Goal: Information Seeking & Learning: Learn about a topic

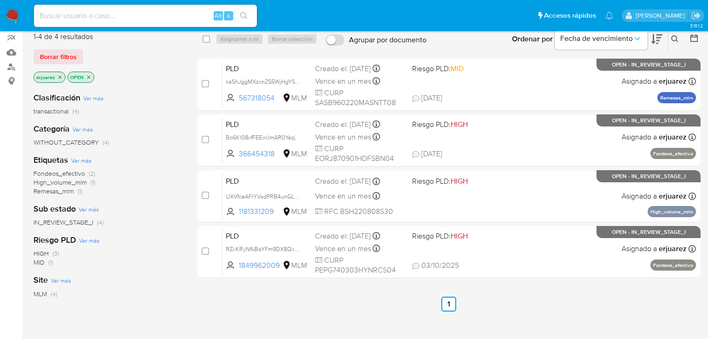
scroll to position [37, 0]
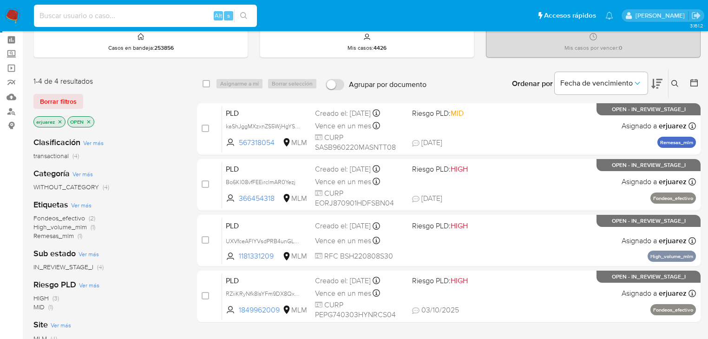
drag, startPoint x: 113, startPoint y: 19, endPoint x: 204, endPoint y: 38, distance: 93.1
click at [113, 19] on input at bounding box center [145, 16] width 223 height 12
paste input "1446455847"
type input "1446455847"
click at [236, 12] on button "search-icon" at bounding box center [243, 15] width 19 height 13
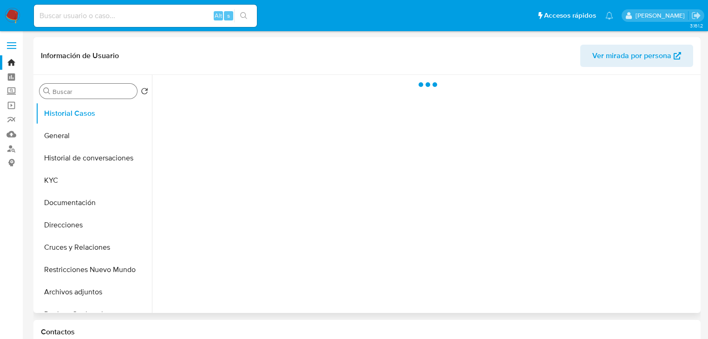
select select "10"
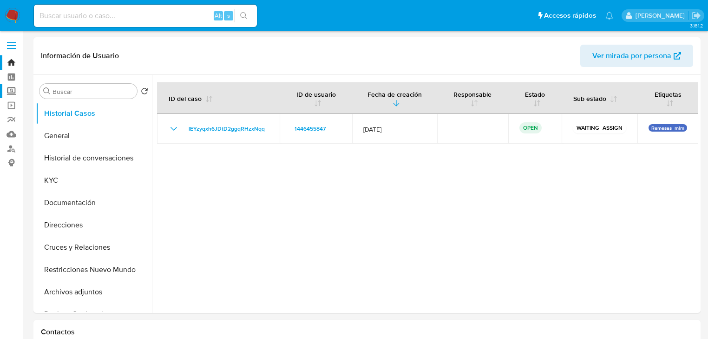
click at [9, 89] on label "Screening" at bounding box center [55, 91] width 111 height 14
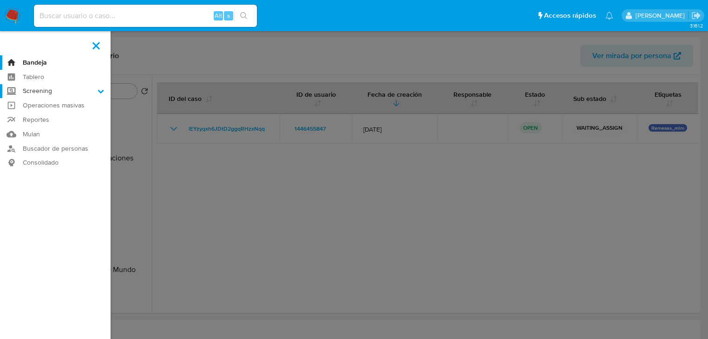
click at [0, 0] on input "Screening" at bounding box center [0, 0] width 0 height 0
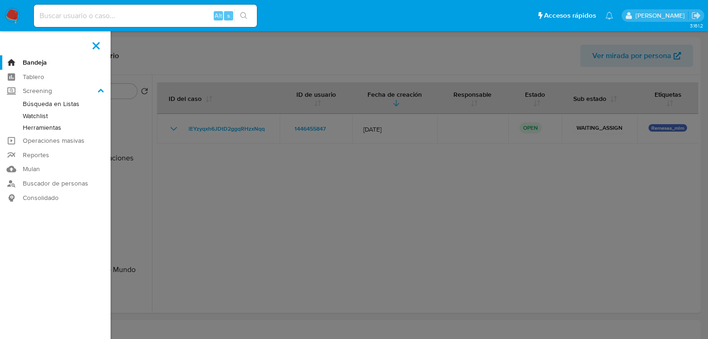
click at [48, 126] on link "Herramientas" at bounding box center [55, 128] width 111 height 12
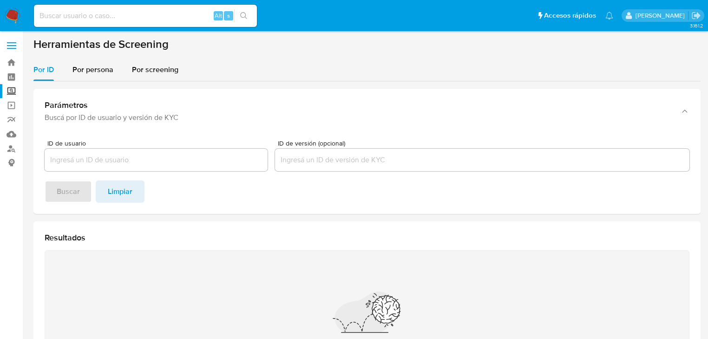
click at [117, 85] on div "Parámetros Buscá por ID de usuario y versión de KYC ID de usuario ID de versión…" at bounding box center [366, 256] width 667 height 350
click at [110, 76] on div "Por persona" at bounding box center [92, 70] width 41 height 22
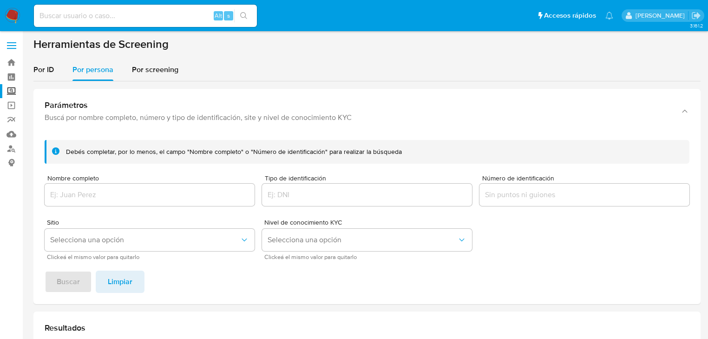
click at [118, 201] on div at bounding box center [150, 195] width 210 height 22
drag, startPoint x: 87, startPoint y: 186, endPoint x: 89, endPoint y: 196, distance: 10.3
click at [87, 188] on div at bounding box center [150, 195] width 210 height 22
click at [89, 198] on input "Nombre completo" at bounding box center [150, 195] width 210 height 12
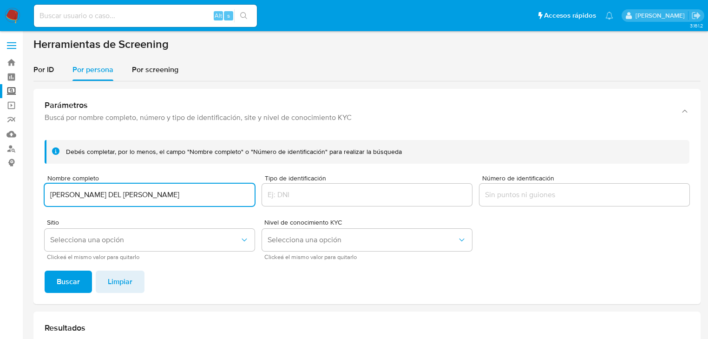
click at [66, 287] on span "Buscar" at bounding box center [68, 281] width 23 height 20
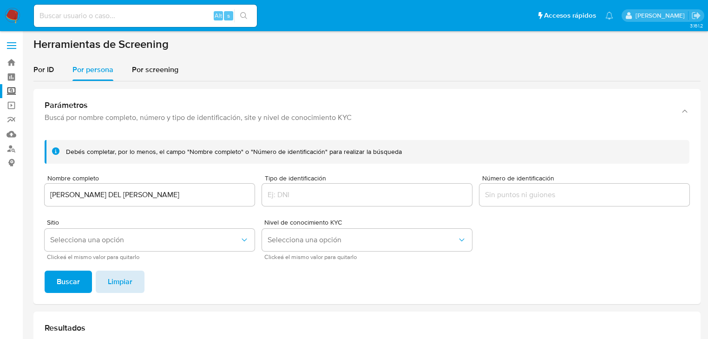
scroll to position [37, 0]
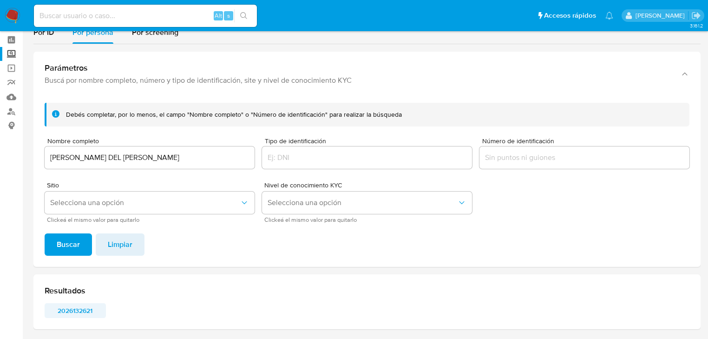
click at [67, 312] on span "2026132621" at bounding box center [75, 310] width 48 height 13
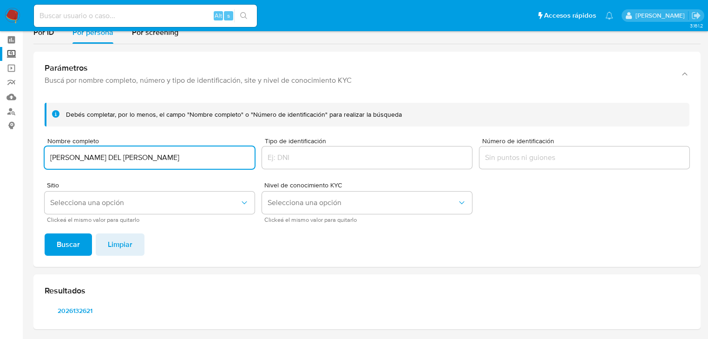
drag, startPoint x: 143, startPoint y: 152, endPoint x: 28, endPoint y: 160, distance: 115.5
click at [25, 157] on main "3.161.2" at bounding box center [354, 169] width 708 height 413
type input "MIRTA ALVARO LOPEZ"
click at [68, 236] on span "Buscar" at bounding box center [68, 244] width 23 height 20
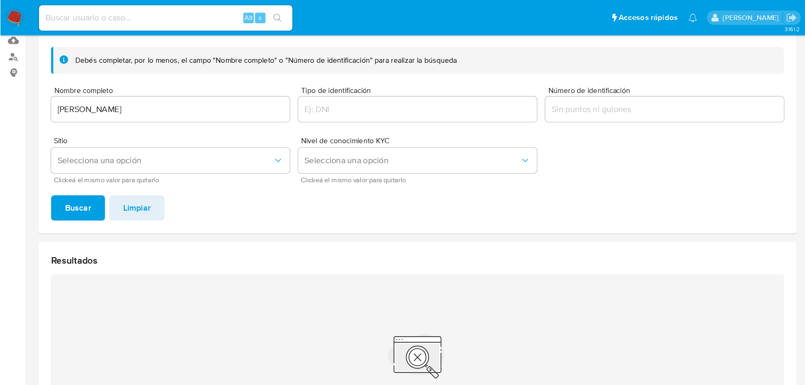
scroll to position [112, 0]
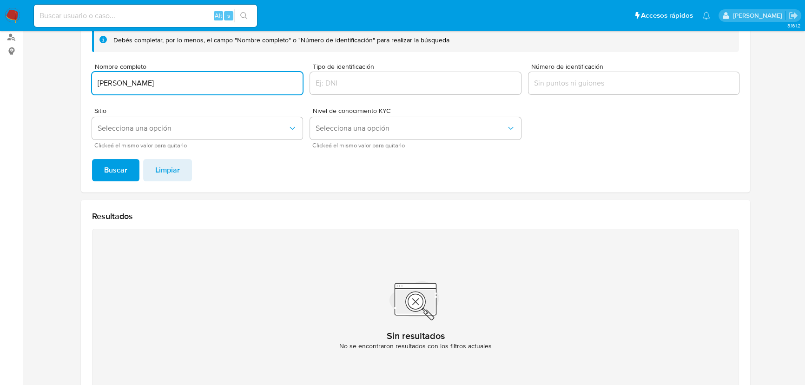
drag, startPoint x: 182, startPoint y: 82, endPoint x: 133, endPoint y: 144, distance: 78.7
click at [60, 83] on section at bounding box center [415, 168] width 764 height 484
click at [118, 168] on span "Buscar" at bounding box center [115, 170] width 23 height 20
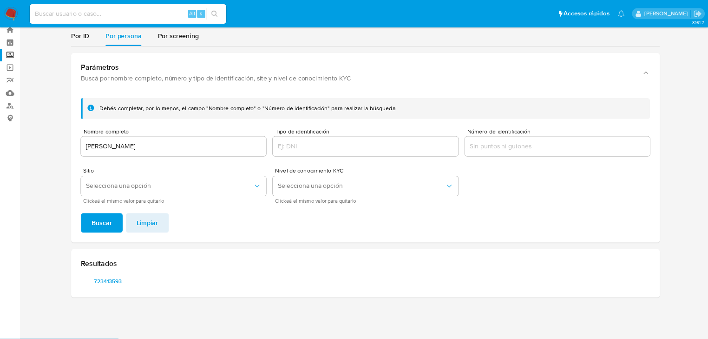
scroll to position [28, 0]
click at [122, 318] on span "723413593" at bounding box center [123, 319] width 48 height 13
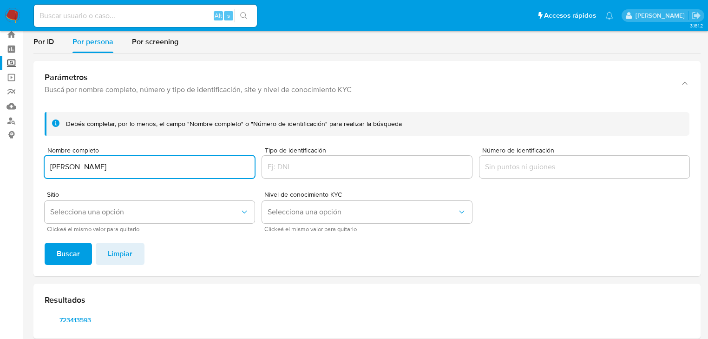
drag, startPoint x: 166, startPoint y: 169, endPoint x: 11, endPoint y: 195, distance: 157.4
click at [0, 173] on html "Pausado Ver notificaciones Alt s Accesos rápidos Presiona las siguientes teclas…" at bounding box center [354, 178] width 708 height 413
type input "ALONDRA EDITH DAMAS ROJAS"
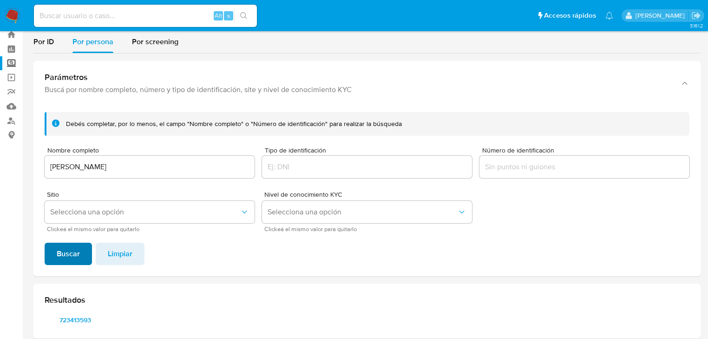
click at [59, 246] on span "Buscar" at bounding box center [68, 254] width 23 height 20
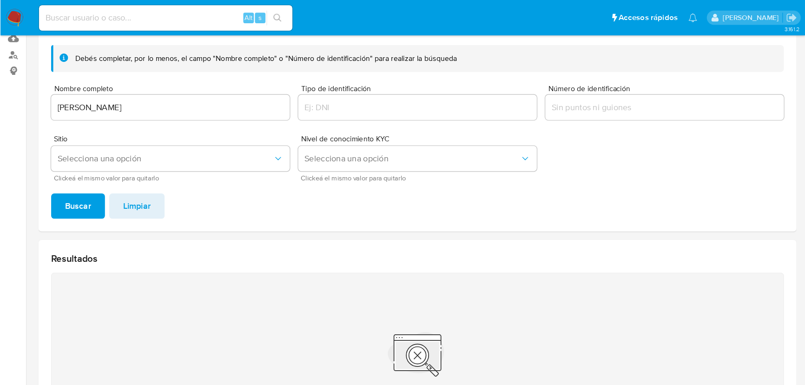
scroll to position [112, 0]
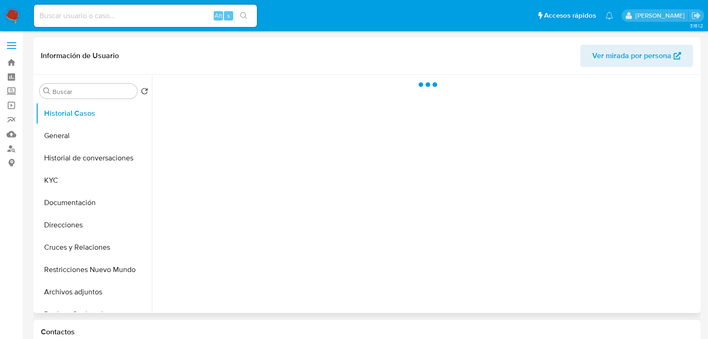
select select "10"
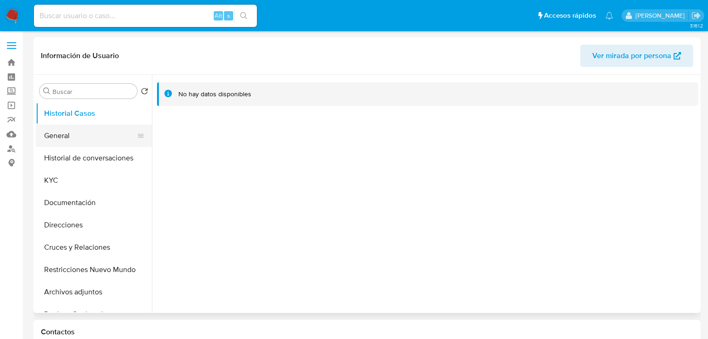
click at [78, 139] on button "General" at bounding box center [90, 136] width 109 height 22
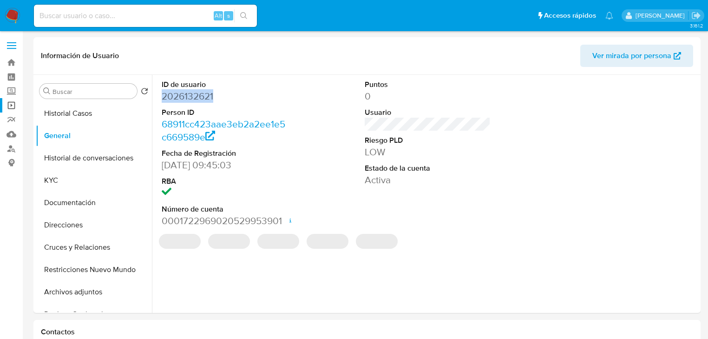
drag, startPoint x: 210, startPoint y: 97, endPoint x: 13, endPoint y: 108, distance: 196.9
click at [160, 91] on div "ID de usuario 2026132621 Person ID 68911cc423aae3eb2a2ee1e5c669589e Fecha de Re…" at bounding box center [224, 153] width 135 height 157
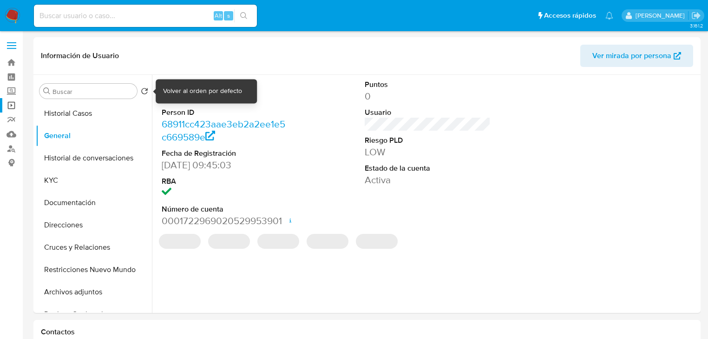
copy dd "2026132621"
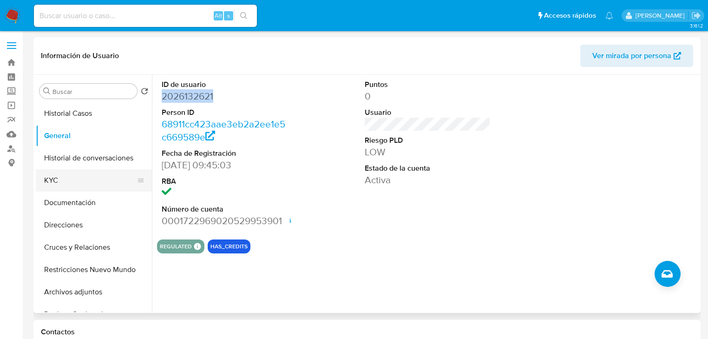
click at [80, 180] on button "KYC" at bounding box center [90, 180] width 109 height 22
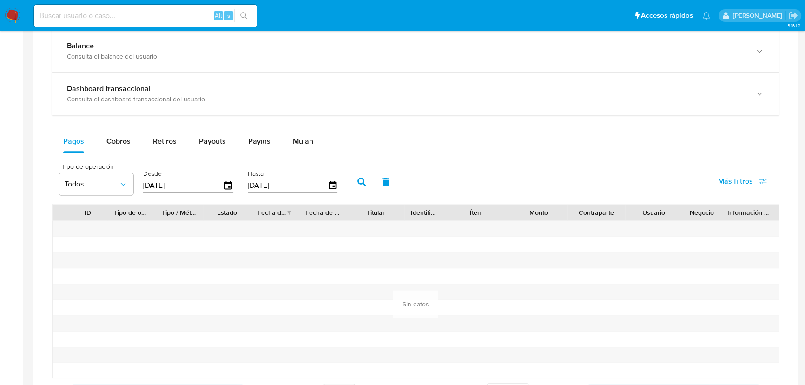
scroll to position [549, 0]
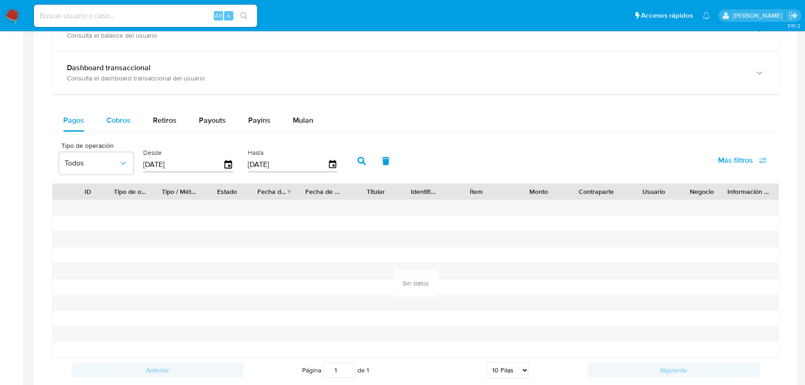
click at [116, 118] on span "Cobros" at bounding box center [118, 120] width 24 height 11
select select "10"
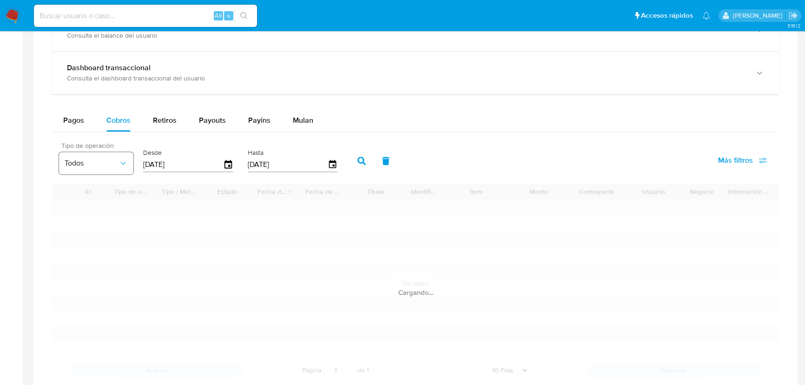
drag, startPoint x: 197, startPoint y: 162, endPoint x: 110, endPoint y: 160, distance: 87.4
click at [110, 160] on div "Tipo de operación Todos Desde 07/07/2025 Hasta 04/10/2025" at bounding box center [200, 159] width 292 height 37
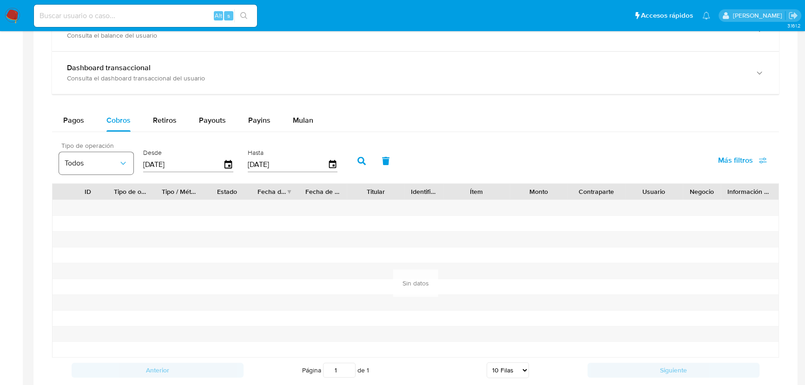
type input "0_/__/____"
type input "01/08/202_"
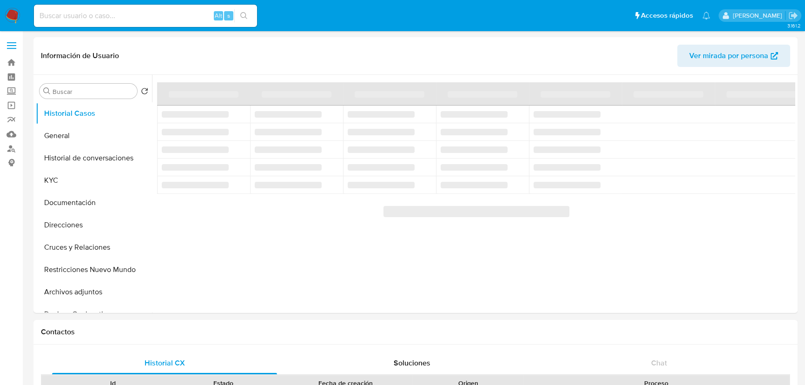
select select "10"
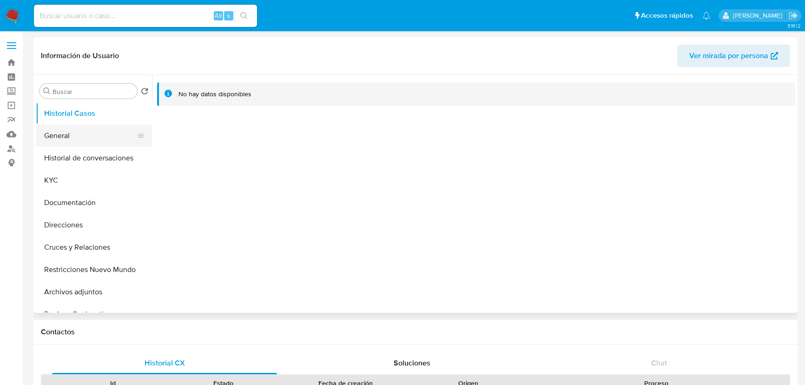
click at [67, 130] on button "General" at bounding box center [90, 136] width 109 height 22
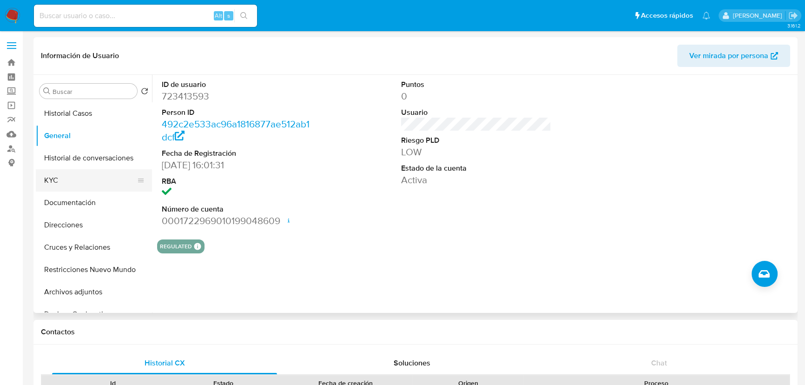
click at [62, 186] on button "KYC" at bounding box center [90, 180] width 109 height 22
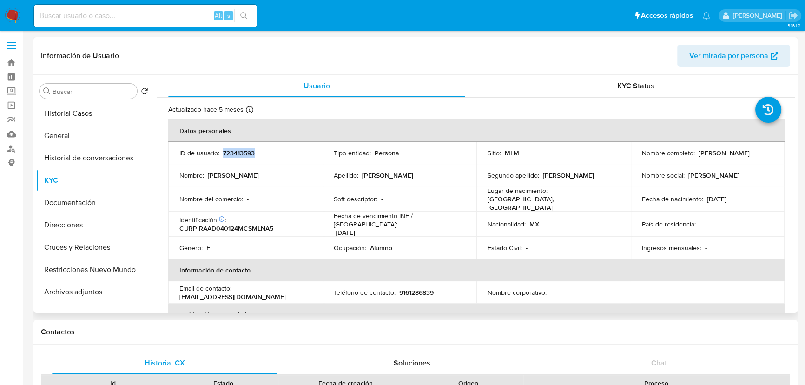
drag, startPoint x: 221, startPoint y: 154, endPoint x: 262, endPoint y: 154, distance: 40.4
click at [262, 154] on div "ID de usuario : 723413593" at bounding box center [245, 153] width 132 height 8
copy p "723413593"
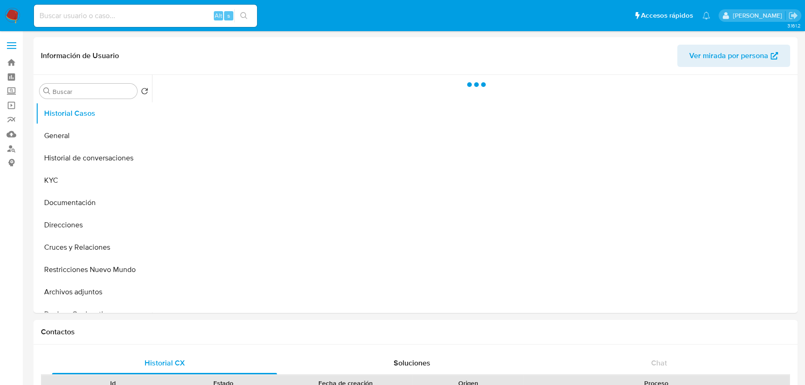
select select "10"
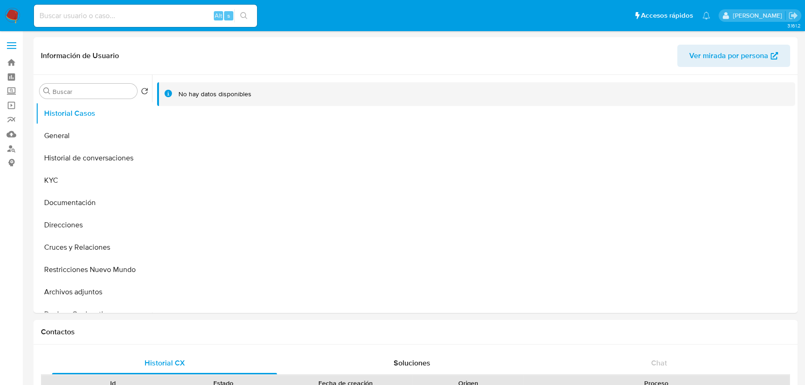
click at [10, 13] on img at bounding box center [13, 16] width 16 height 16
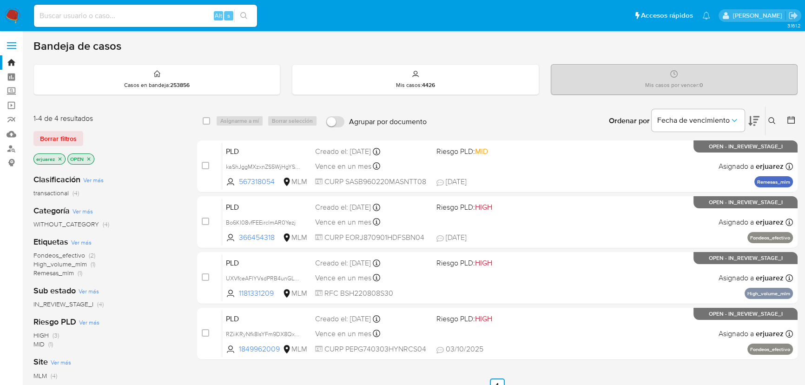
drag, startPoint x: 89, startPoint y: 5, endPoint x: 90, endPoint y: 14, distance: 8.9
click at [89, 7] on div "Alt s" at bounding box center [145, 16] width 223 height 22
click at [90, 14] on input at bounding box center [145, 16] width 223 height 12
paste input "1684392722"
type input "1684392722"
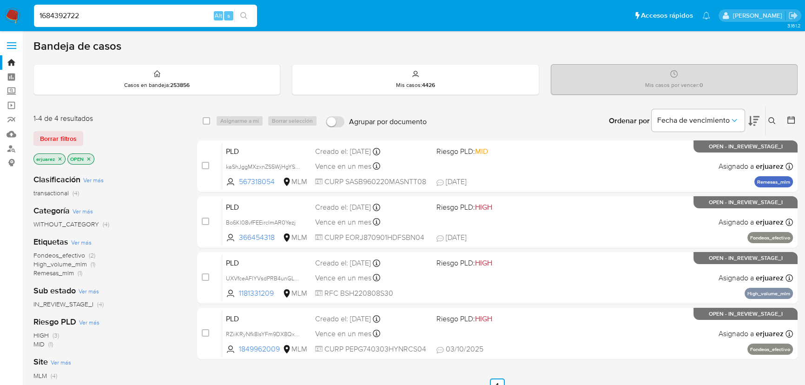
click at [248, 7] on div "1684392722 Alt s" at bounding box center [145, 16] width 223 height 22
click at [0, 2] on html "Pausado Ver notificaciones 1684392722 Alt s Accesos rápidos Presiona las siguie…" at bounding box center [402, 283] width 805 height 566
click at [247, 20] on button "search-icon" at bounding box center [243, 15] width 19 height 13
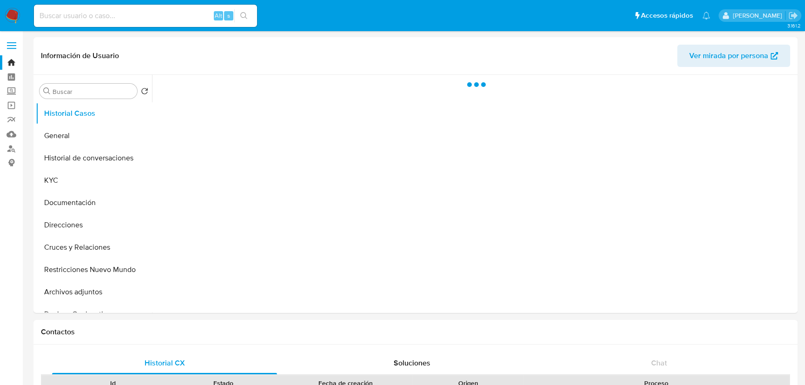
select select "10"
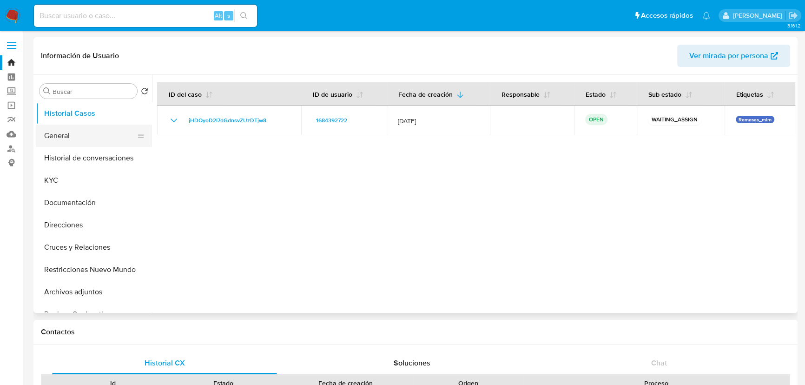
drag, startPoint x: 79, startPoint y: 142, endPoint x: 97, endPoint y: 133, distance: 20.4
click at [79, 142] on button "General" at bounding box center [90, 136] width 109 height 22
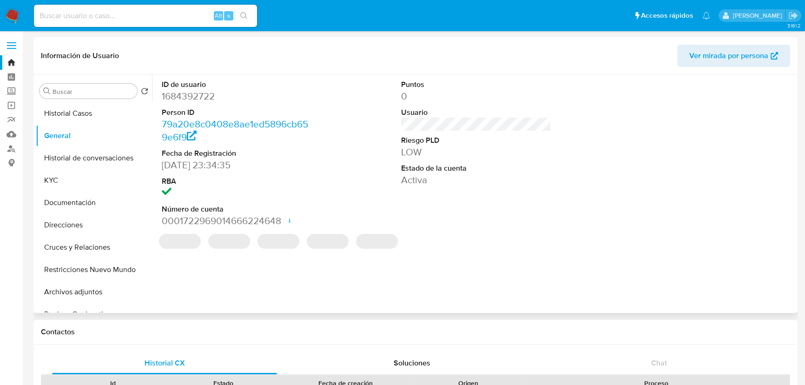
click at [686, 174] on div at bounding box center [715, 153] width 159 height 157
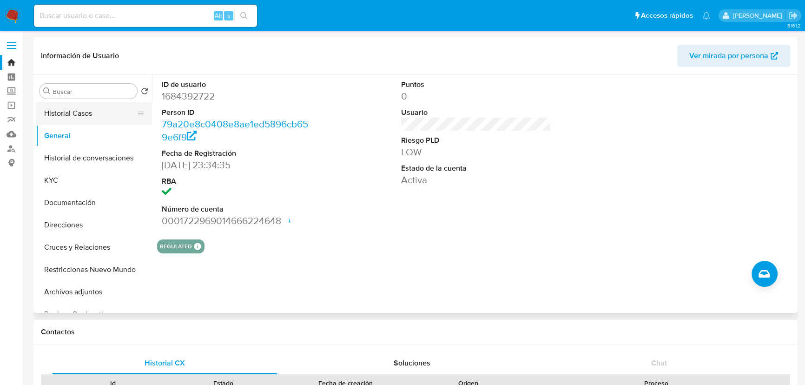
click at [74, 121] on button "Historial Casos" at bounding box center [90, 113] width 109 height 22
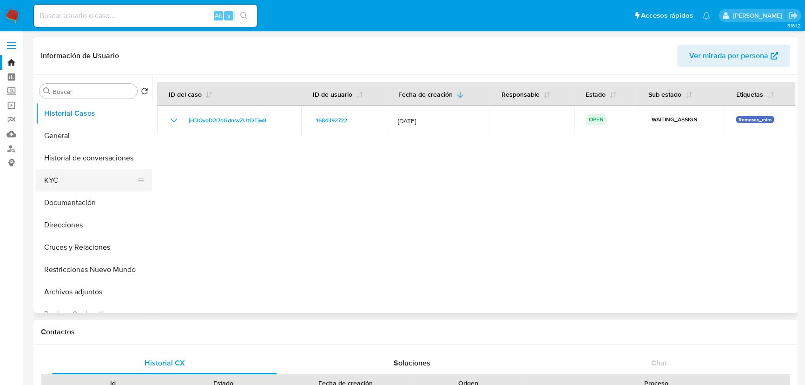
click at [72, 176] on button "KYC" at bounding box center [90, 180] width 109 height 22
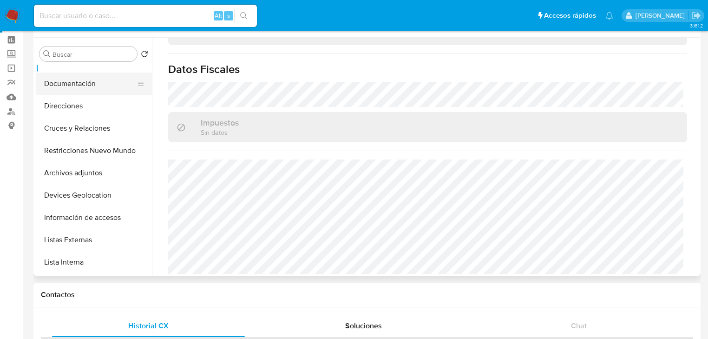
scroll to position [186, 0]
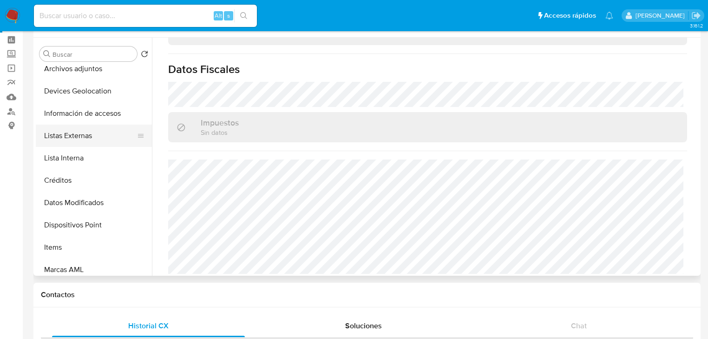
click at [93, 138] on button "Listas Externas" at bounding box center [90, 136] width 109 height 22
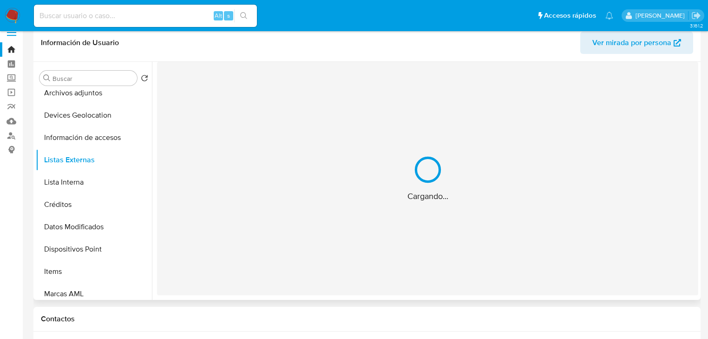
scroll to position [0, 0]
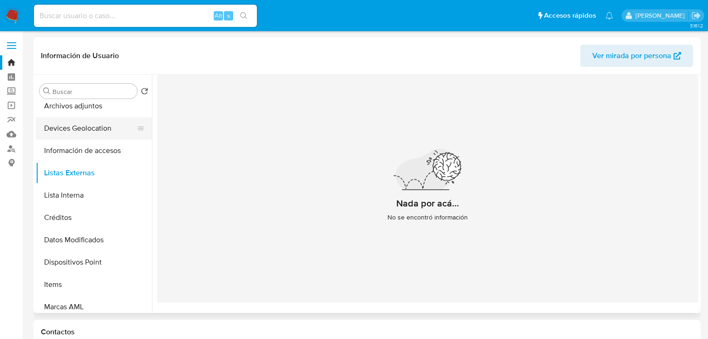
click at [69, 128] on button "Devices Geolocation" at bounding box center [90, 128] width 109 height 22
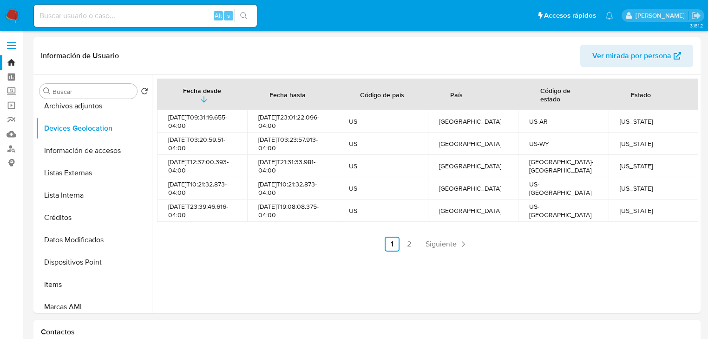
click at [420, 245] on ul "Anterior 1 2 Siguiente" at bounding box center [427, 244] width 541 height 15
click at [435, 244] on span "Siguiente" at bounding box center [441, 243] width 31 height 7
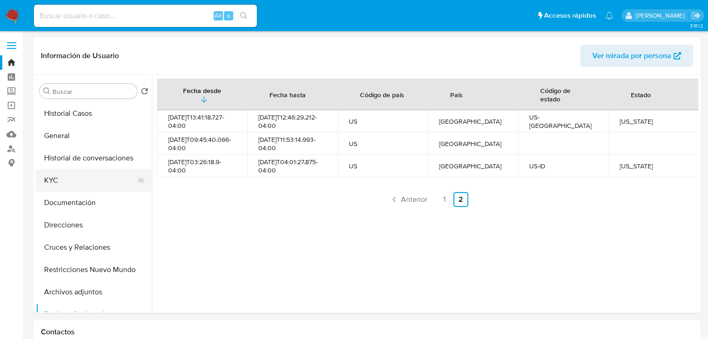
drag, startPoint x: 69, startPoint y: 178, endPoint x: 79, endPoint y: 178, distance: 9.8
click at [69, 178] on button "KYC" at bounding box center [90, 180] width 109 height 22
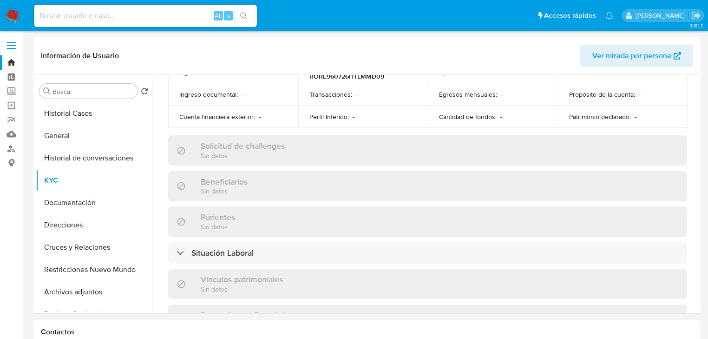
scroll to position [556, 0]
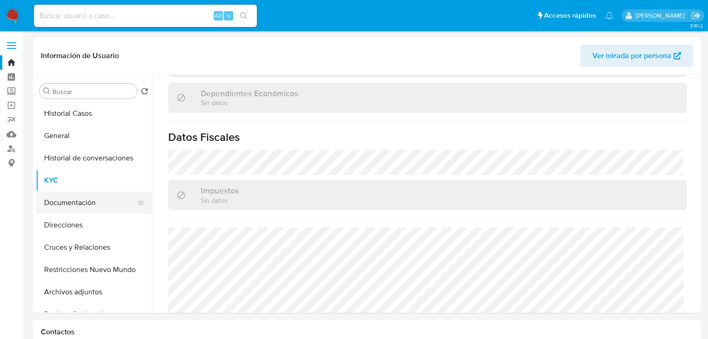
click at [93, 203] on button "Documentación" at bounding box center [90, 202] width 109 height 22
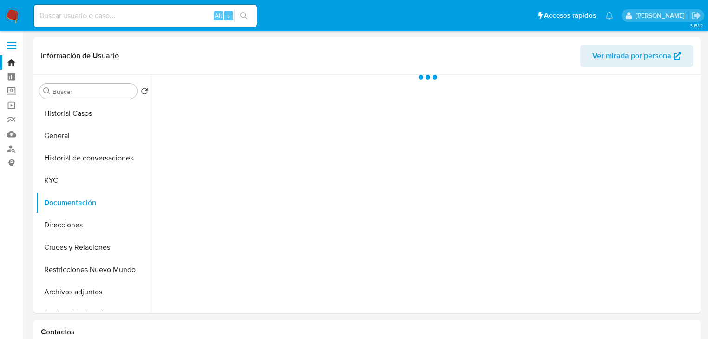
scroll to position [0, 0]
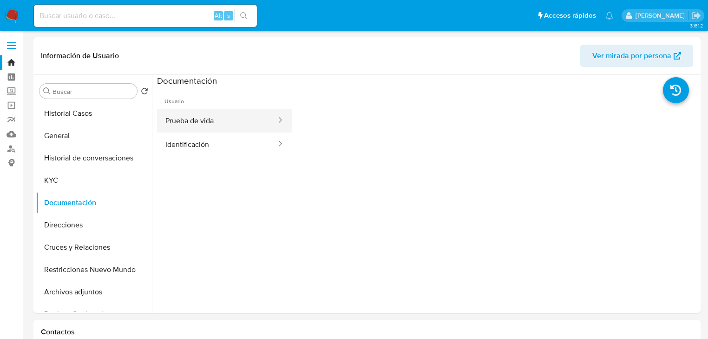
drag, startPoint x: 193, startPoint y: 121, endPoint x: 200, endPoint y: 124, distance: 7.3
click at [194, 121] on button "Prueba de vida" at bounding box center [217, 121] width 120 height 24
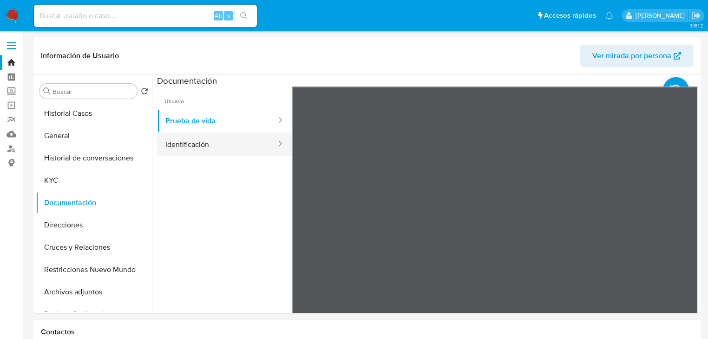
click at [225, 143] on button "Identificación" at bounding box center [217, 144] width 120 height 24
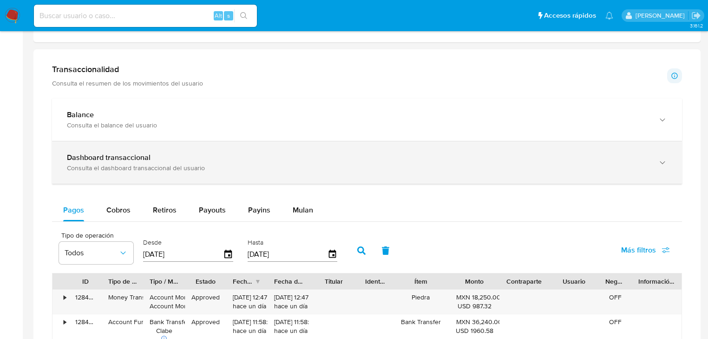
scroll to position [446, 0]
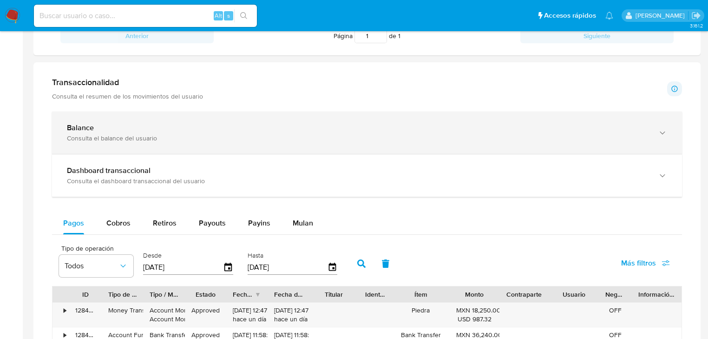
click at [132, 136] on div "Consulta el balance del usuario" at bounding box center [358, 138] width 582 height 8
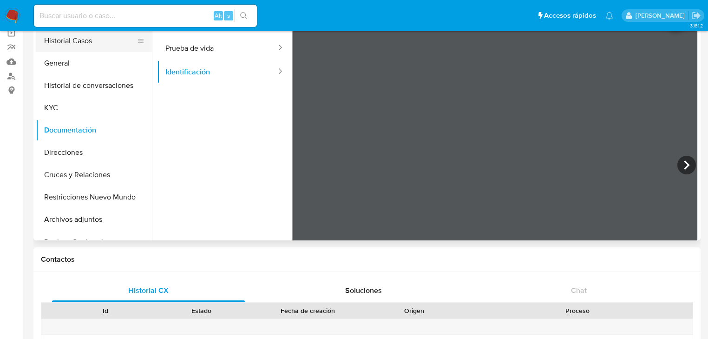
scroll to position [0, 0]
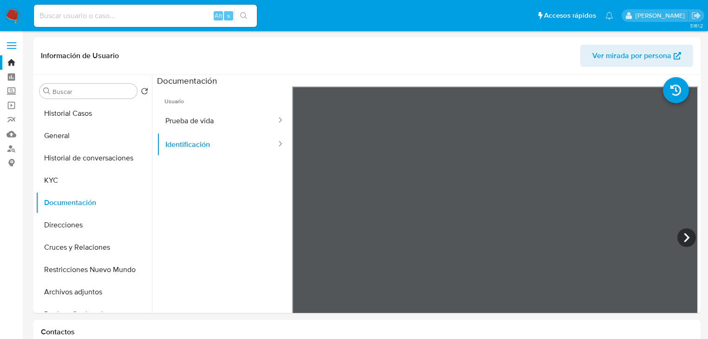
click at [91, 230] on button "Direcciones" at bounding box center [90, 225] width 109 height 22
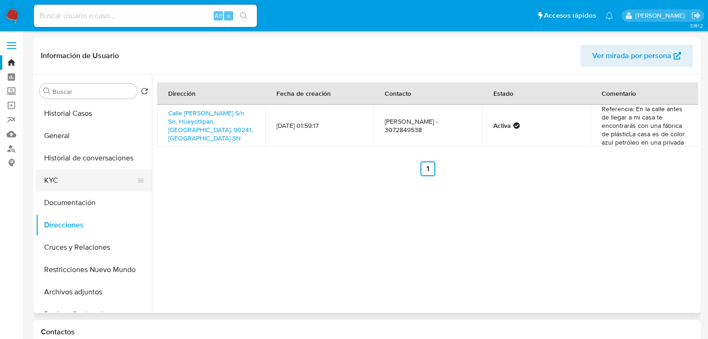
click at [70, 180] on button "KYC" at bounding box center [90, 180] width 109 height 22
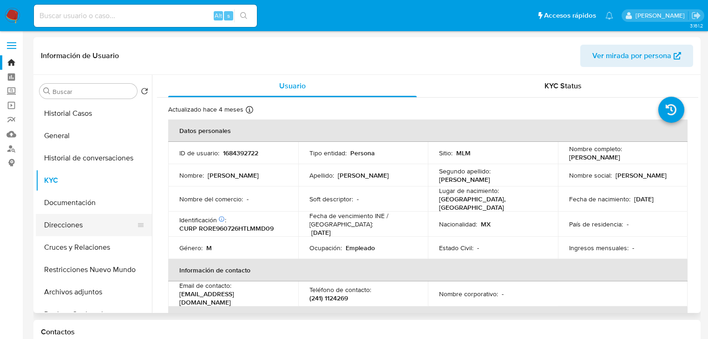
click at [72, 228] on button "Direcciones" at bounding box center [90, 225] width 109 height 22
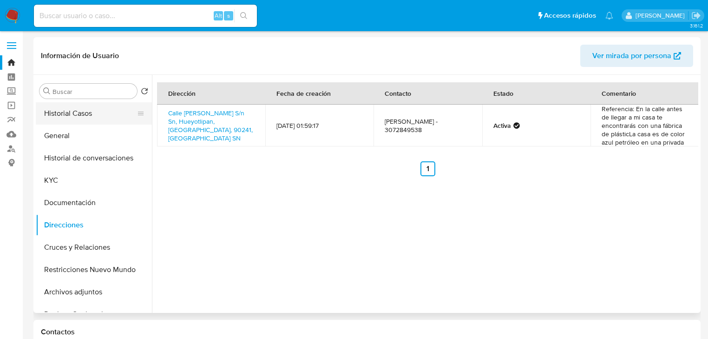
click at [83, 110] on button "Historial Casos" at bounding box center [90, 113] width 109 height 22
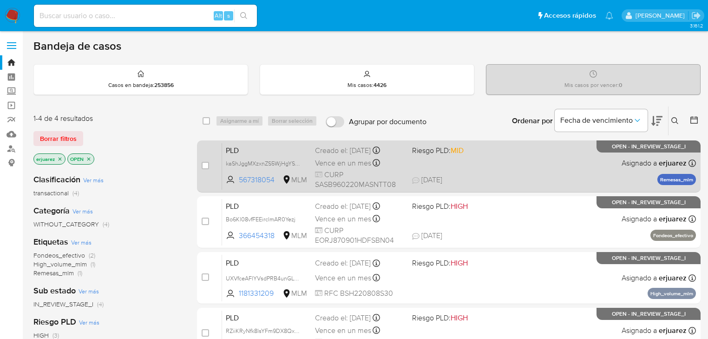
click at [476, 180] on span "[DATE] [DATE] 07:34" at bounding box center [505, 180] width 187 height 10
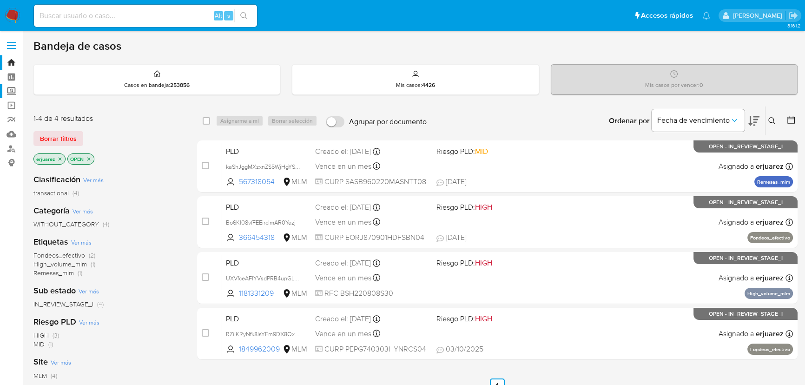
click at [6, 88] on label "Screening" at bounding box center [55, 91] width 111 height 14
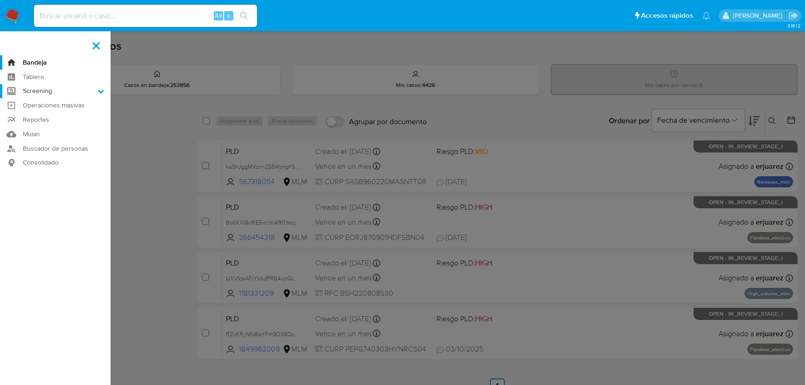
click at [0, 0] on input "Screening" at bounding box center [0, 0] width 0 height 0
click at [48, 126] on link "Herramientas" at bounding box center [55, 128] width 111 height 12
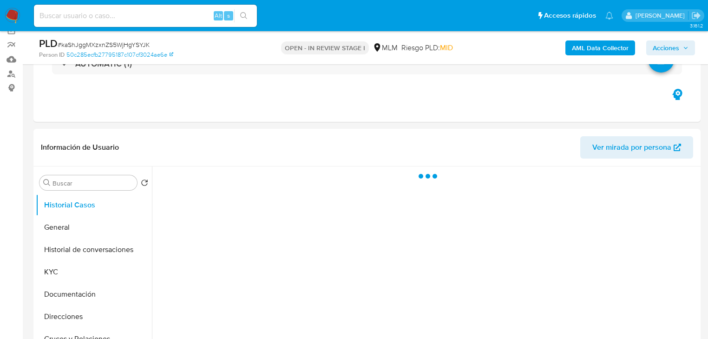
scroll to position [112, 0]
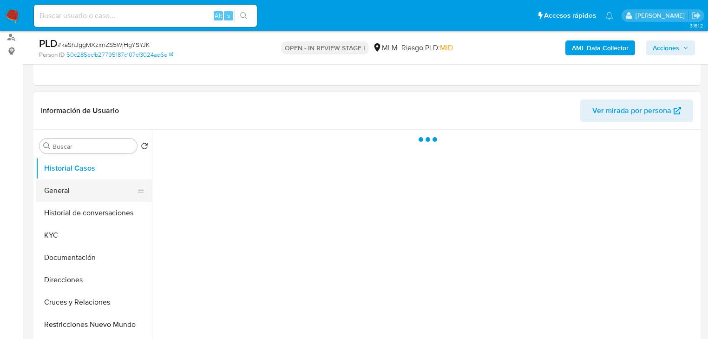
click at [67, 187] on button "General" at bounding box center [90, 190] width 109 height 22
select select "10"
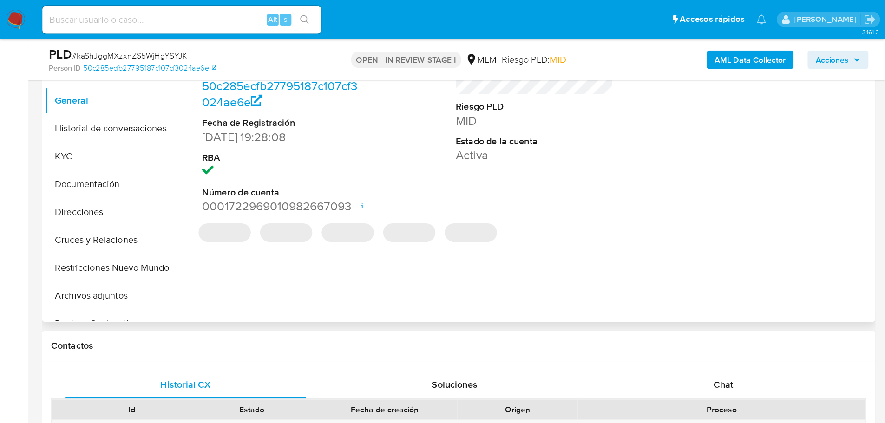
scroll to position [223, 0]
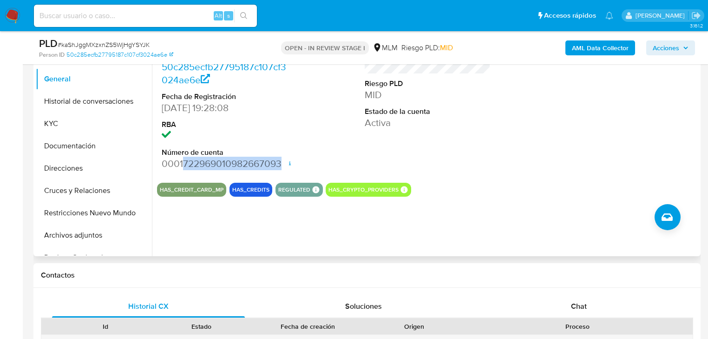
drag, startPoint x: 182, startPoint y: 165, endPoint x: 283, endPoint y: 165, distance: 101.3
click at [283, 165] on dd "0001722969010982667093 Fecha de apertura 19/02/2024 21:39 Estado ACTIVE" at bounding box center [225, 163] width 126 height 13
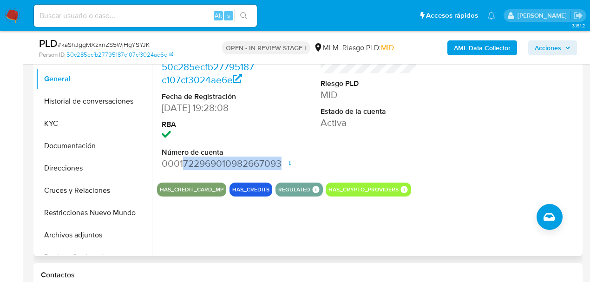
click at [189, 164] on dd "0001722969010982667093 Fecha de apertura 19/02/2024 21:39 Estado ACTIVE" at bounding box center [210, 163] width 97 height 13
click at [219, 233] on div "ID de usuario 567318054 Person ID 50c285ecfb27795187c107cf3024ae6e Fecha de Reg…" at bounding box center [366, 137] width 428 height 238
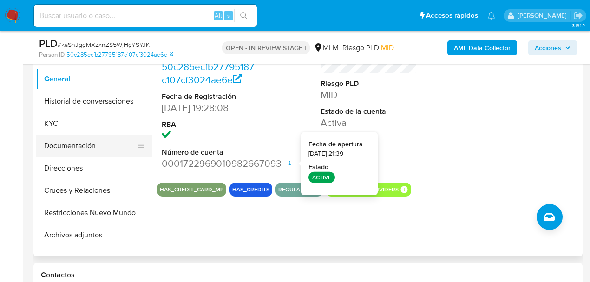
drag, startPoint x: 284, startPoint y: 162, endPoint x: 129, endPoint y: 152, distance: 155.6
click at [166, 161] on div "ID de usuario 567318054 Person ID 50c285ecfb27795187c107cf3024ae6e Fecha de Reg…" at bounding box center [368, 96] width 423 height 157
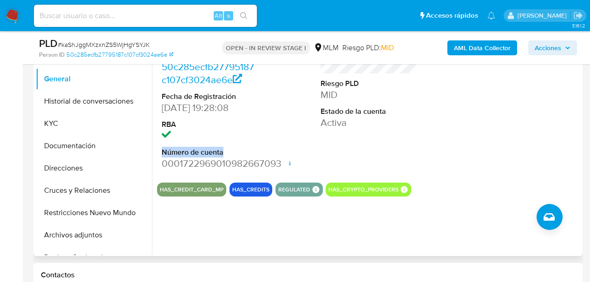
drag, startPoint x: 163, startPoint y: 155, endPoint x: 234, endPoint y: 155, distance: 71.6
click at [234, 155] on dt "Número de cuenta" at bounding box center [210, 152] width 97 height 10
click at [169, 152] on dt "Número de cuenta" at bounding box center [210, 152] width 97 height 10
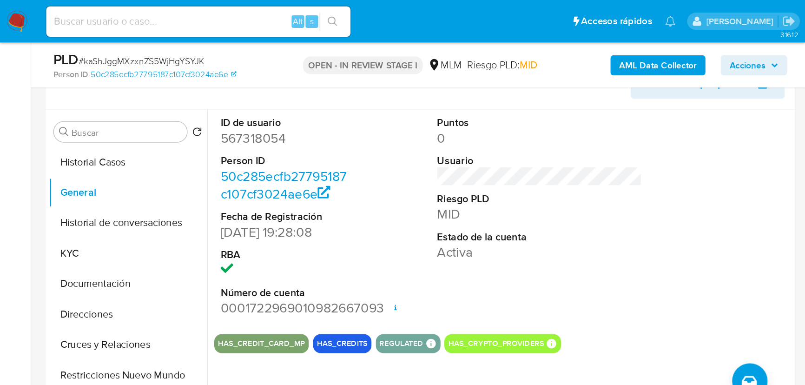
scroll to position [161, 0]
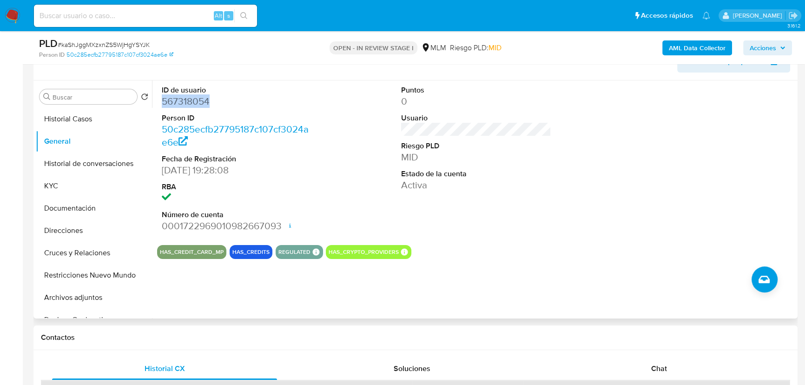
drag, startPoint x: 168, startPoint y: 98, endPoint x: 256, endPoint y: 102, distance: 87.9
click at [255, 101] on dd "567318054" at bounding box center [237, 101] width 150 height 13
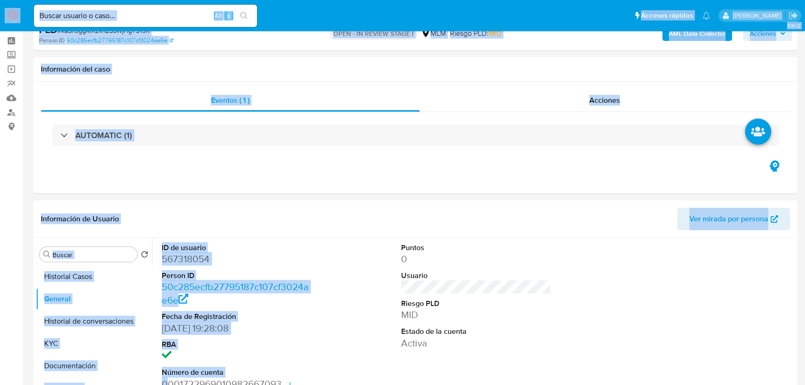
scroll to position [84, 0]
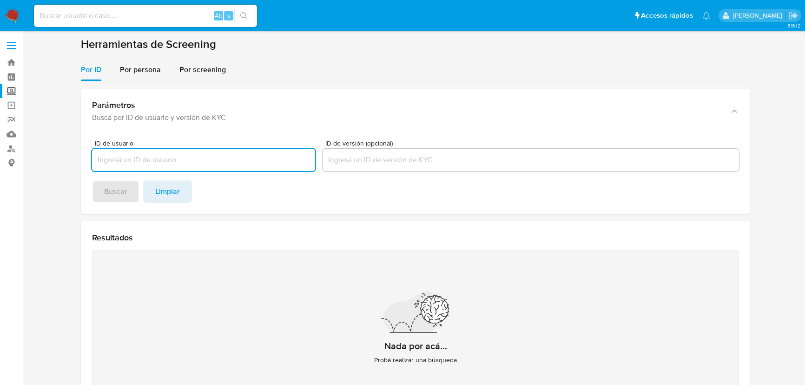
click at [153, 154] on input "ID de usuario" at bounding box center [203, 160] width 223 height 12
click at [135, 71] on span "Por persona" at bounding box center [140, 69] width 41 height 11
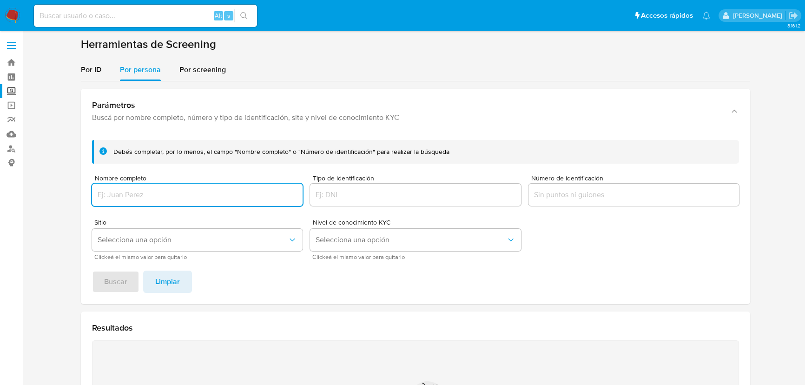
drag, startPoint x: 132, startPoint y: 179, endPoint x: 132, endPoint y: 185, distance: 6.1
click at [132, 185] on div "Nombre completo" at bounding box center [197, 191] width 211 height 33
click at [131, 194] on input "Nombre completo" at bounding box center [197, 195] width 211 height 12
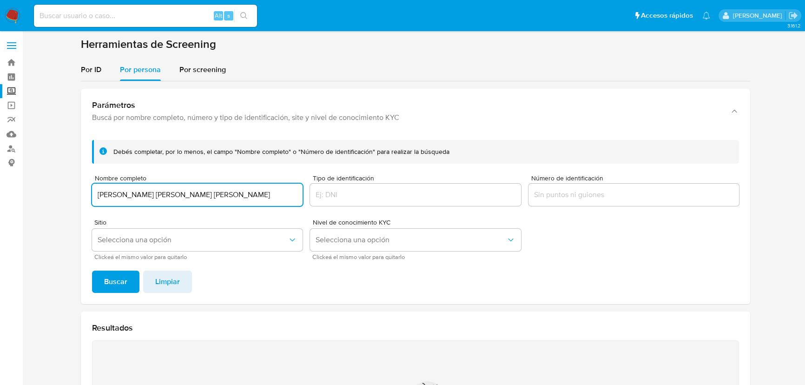
type input "[PERSON_NAME] [PERSON_NAME] [PERSON_NAME]"
click at [110, 276] on span "Buscar" at bounding box center [115, 281] width 23 height 20
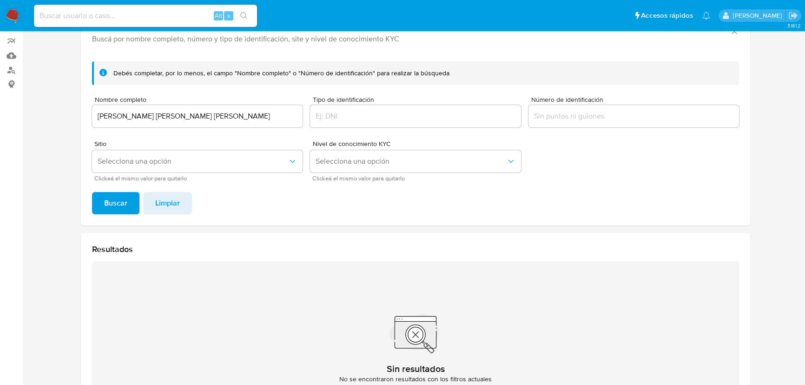
scroll to position [91, 0]
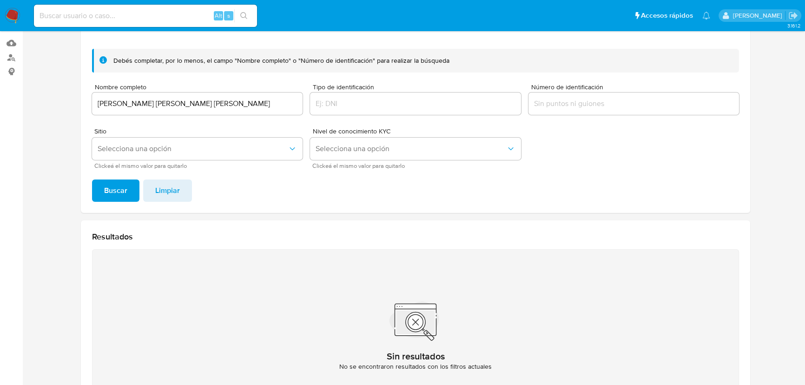
click at [66, 23] on div "Alt s" at bounding box center [145, 16] width 223 height 22
click at [66, 19] on input at bounding box center [145, 16] width 223 height 12
paste input "1684392722"
type input "1684392722"
drag, startPoint x: 245, startPoint y: 15, endPoint x: 220, endPoint y: 5, distance: 27.7
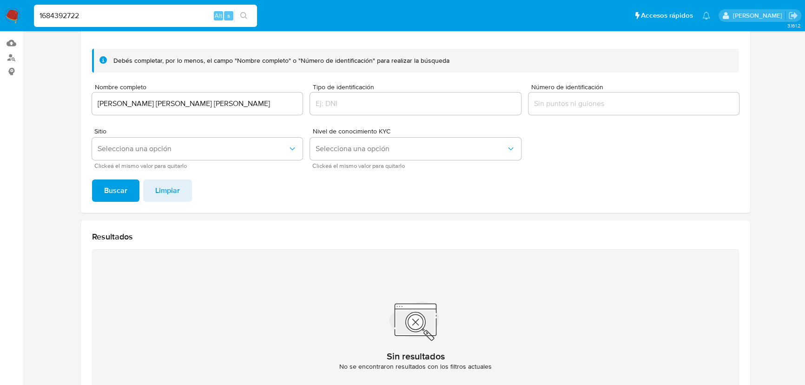
click at [242, 15] on icon "search-icon" at bounding box center [243, 15] width 7 height 7
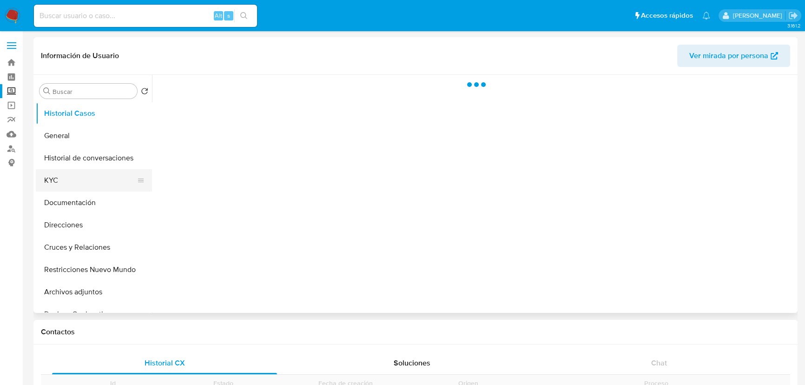
click at [55, 185] on button "KYC" at bounding box center [90, 180] width 109 height 22
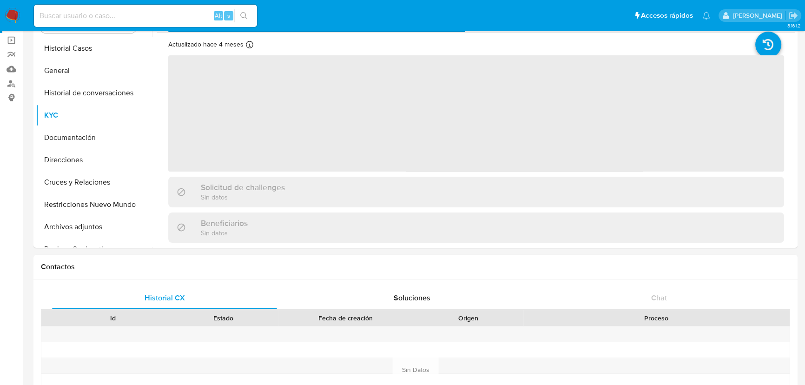
scroll to position [42, 0]
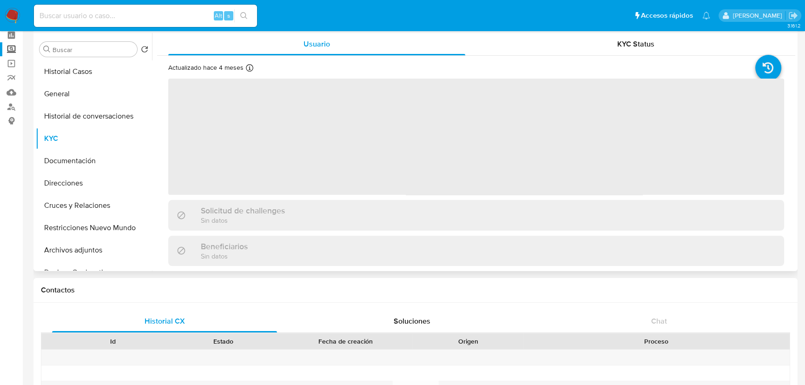
select select "10"
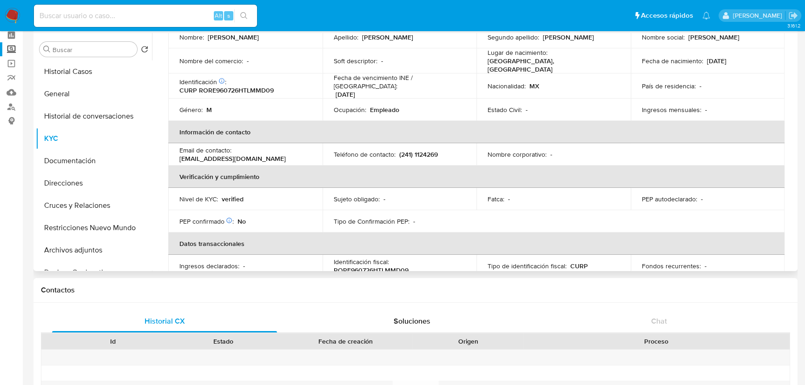
scroll to position [0, 0]
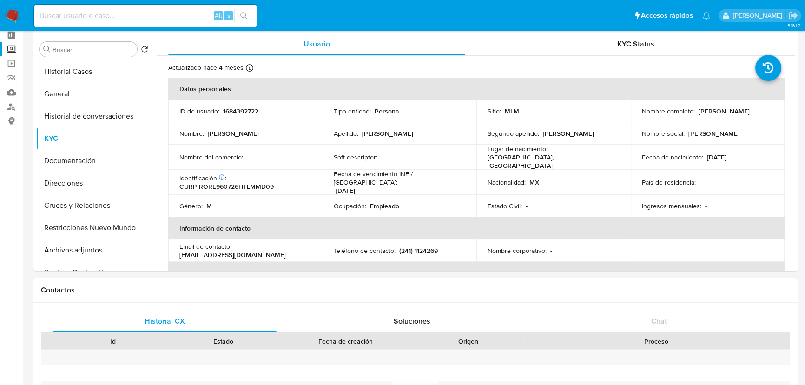
click at [79, 14] on input at bounding box center [145, 16] width 223 height 12
paste input "1684392722"
drag, startPoint x: 39, startPoint y: 14, endPoint x: 70, endPoint y: 20, distance: 31.2
click at [39, 15] on input "1684392722" at bounding box center [145, 16] width 223 height 12
drag, startPoint x: 99, startPoint y: 19, endPoint x: 171, endPoint y: 24, distance: 71.3
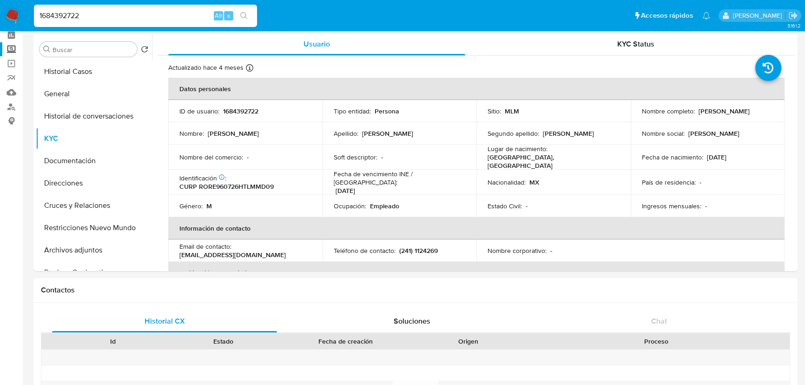
click at [101, 18] on input "1684392722" at bounding box center [145, 16] width 223 height 12
click at [245, 13] on icon "search-icon" at bounding box center [243, 15] width 7 height 7
click at [236, 10] on button "search-icon" at bounding box center [243, 15] width 19 height 13
click at [243, 13] on icon "search-icon" at bounding box center [243, 15] width 7 height 7
drag, startPoint x: 99, startPoint y: 15, endPoint x: 211, endPoint y: 15, distance: 112.5
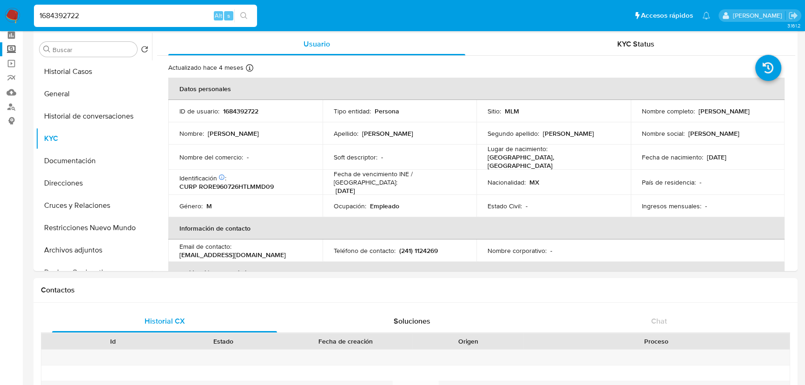
click at [9, 12] on nav "Pausado Ver notificaciones 1684392722 Alt s Accesos rápidos Presiona las siguie…" at bounding box center [402, 15] width 805 height 31
paste input "825512643"
type input "1825512643"
click at [242, 10] on button "search-icon" at bounding box center [243, 15] width 19 height 13
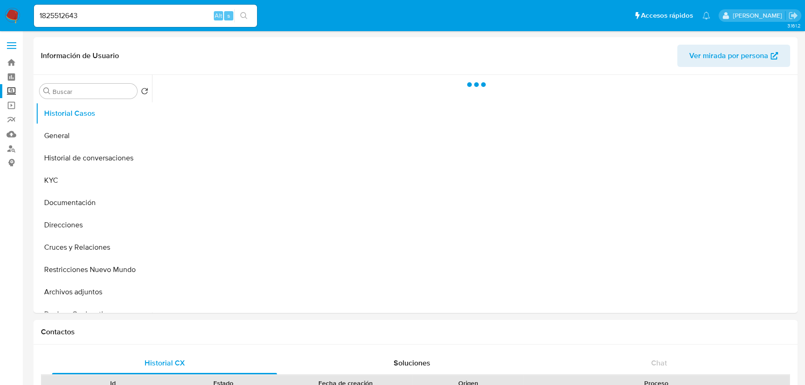
select select "10"
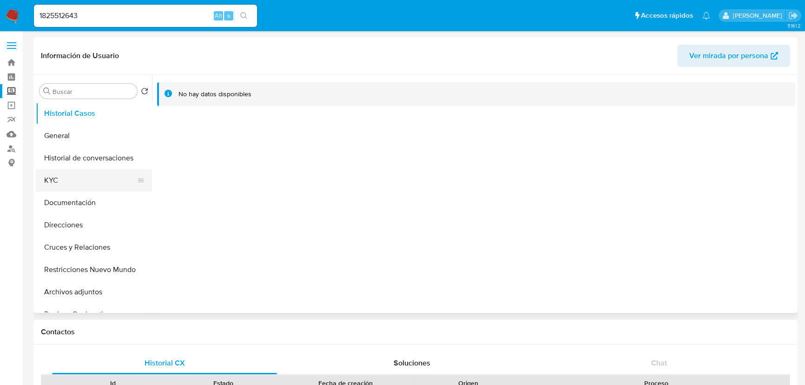
click at [47, 168] on button "Historial de conversaciones" at bounding box center [94, 158] width 116 height 22
click at [36, 182] on button "KYC" at bounding box center [90, 180] width 109 height 22
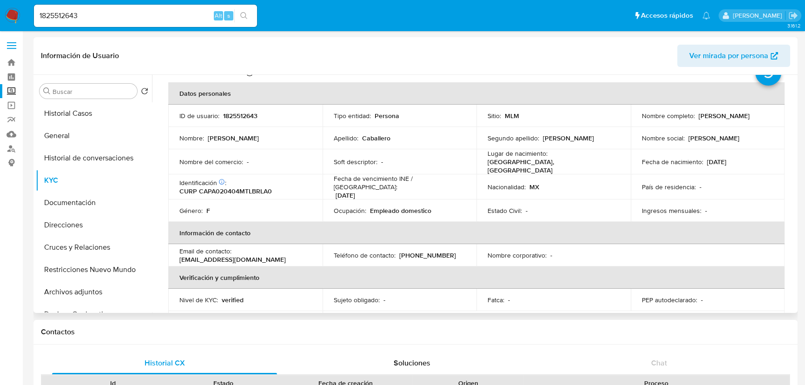
scroll to position [34, 0]
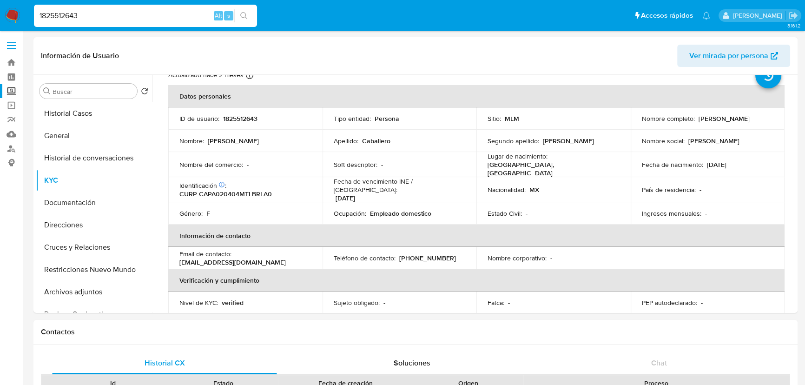
drag, startPoint x: 105, startPoint y: 13, endPoint x: 49, endPoint y: 13, distance: 56.2
click at [1, 13] on nav "Pausado Ver notificaciones 1825512643 Alt s Accesos rápidos Presiona las siguie…" at bounding box center [402, 15] width 805 height 31
paste input "214037850"
type input "214037850"
click at [242, 13] on icon "search-icon" at bounding box center [243, 15] width 7 height 7
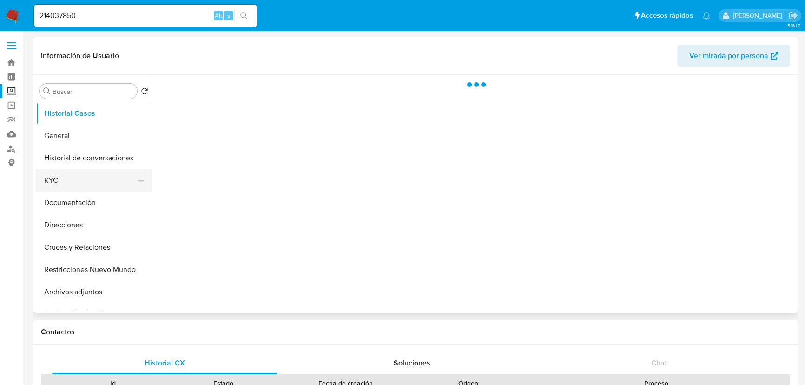
click at [74, 181] on button "KYC" at bounding box center [90, 180] width 109 height 22
select select "10"
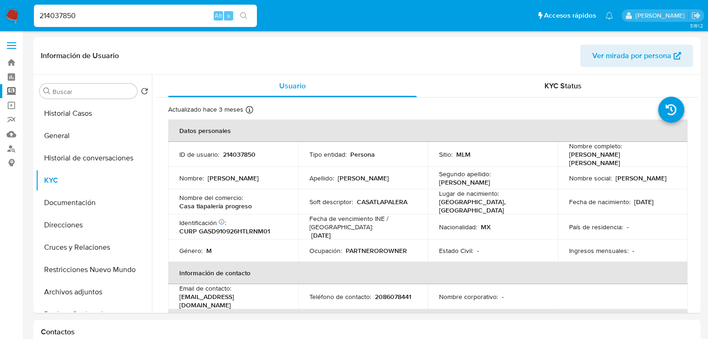
drag, startPoint x: 88, startPoint y: 16, endPoint x: 19, endPoint y: 12, distance: 69.9
click at [19, 12] on nav "Pausado Ver notificaciones 214037850 Alt s Accesos rápidos Presiona las siguien…" at bounding box center [354, 15] width 708 height 31
paste input "1825512643"
type input "1825512643"
click at [244, 13] on icon "search-icon" at bounding box center [243, 15] width 7 height 7
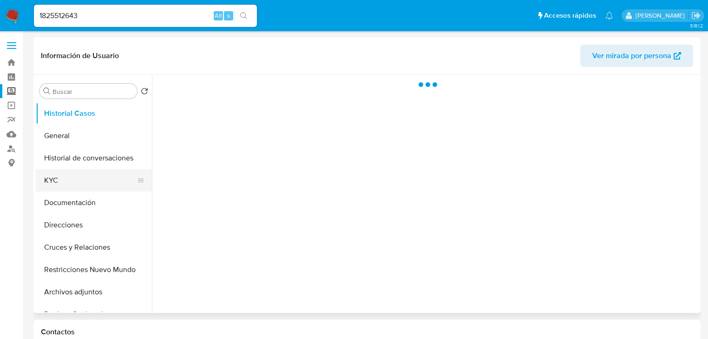
click at [83, 182] on button "KYC" at bounding box center [90, 180] width 109 height 22
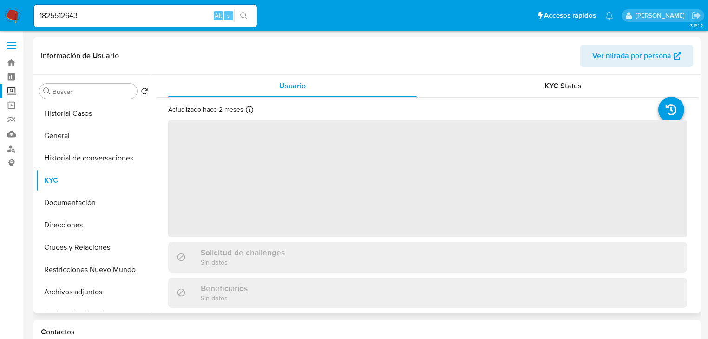
select select "10"
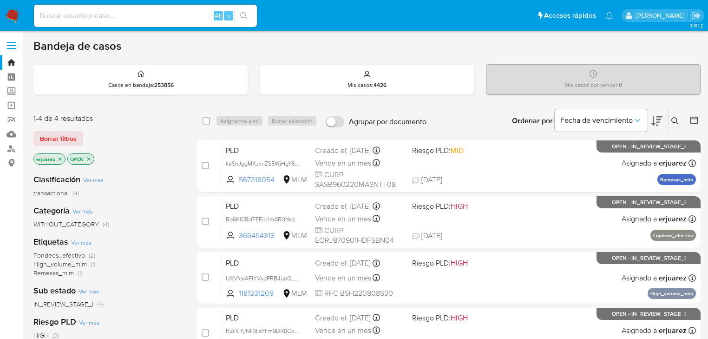
click at [112, 23] on div "Alt s" at bounding box center [145, 16] width 223 height 22
click at [116, 14] on input at bounding box center [145, 16] width 223 height 12
paste input "425347278"
type input "425347278"
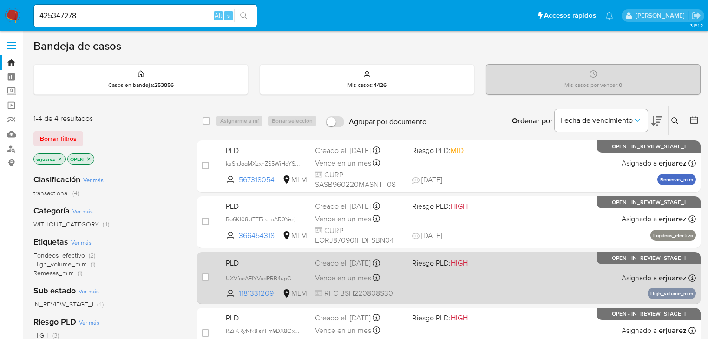
drag, startPoint x: 240, startPoint y: 10, endPoint x: 227, endPoint y: 258, distance: 249.0
click at [240, 10] on button "search-icon" at bounding box center [243, 15] width 19 height 13
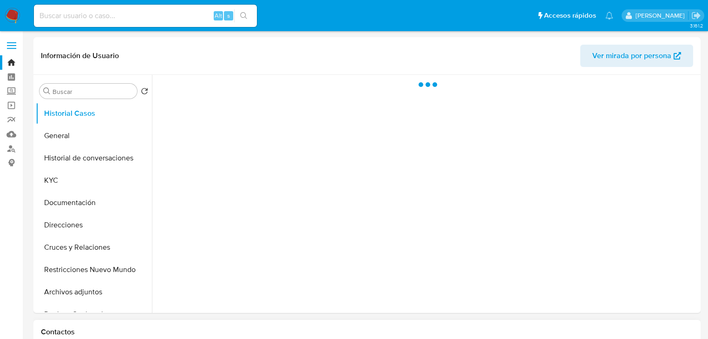
select select "10"
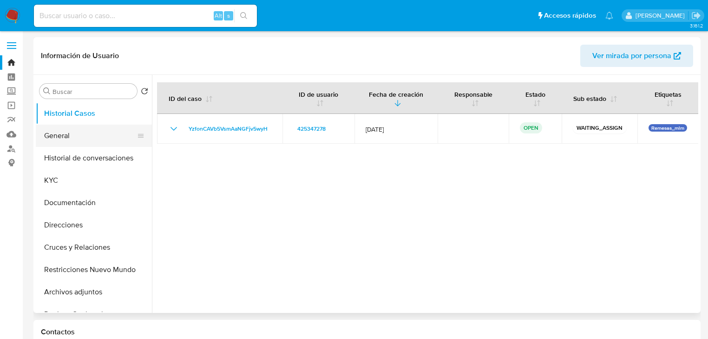
click at [58, 143] on button "General" at bounding box center [90, 136] width 109 height 22
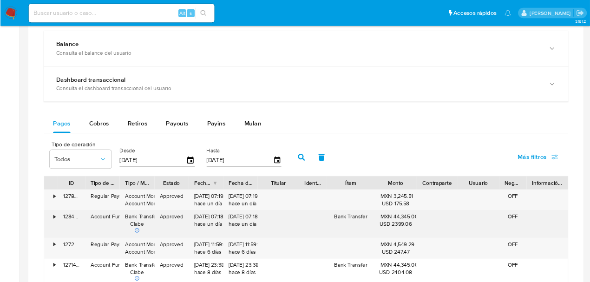
scroll to position [558, 0]
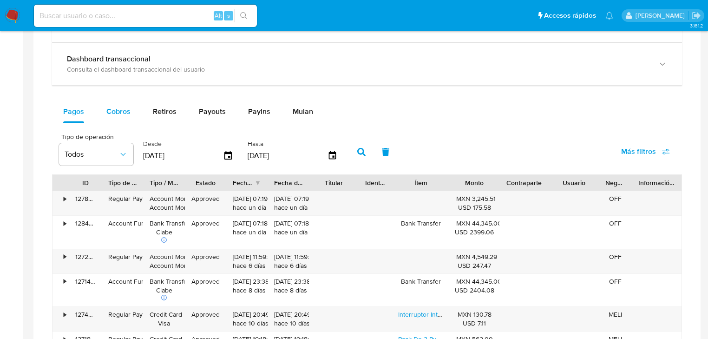
click at [116, 119] on div "Cobros" at bounding box center [118, 111] width 24 height 22
select select "10"
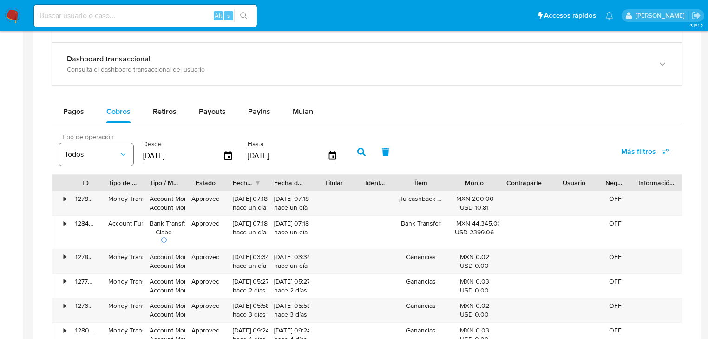
drag, startPoint x: 208, startPoint y: 158, endPoint x: 126, endPoint y: 158, distance: 81.8
click at [126, 158] on div "Tipo de operación Todos Desde 07/07/2025 Hasta 04/10/2025" at bounding box center [200, 150] width 292 height 37
type input "0_/__/____"
type input "01/09/2025"
click at [361, 150] on icon "button" at bounding box center [361, 152] width 8 height 8
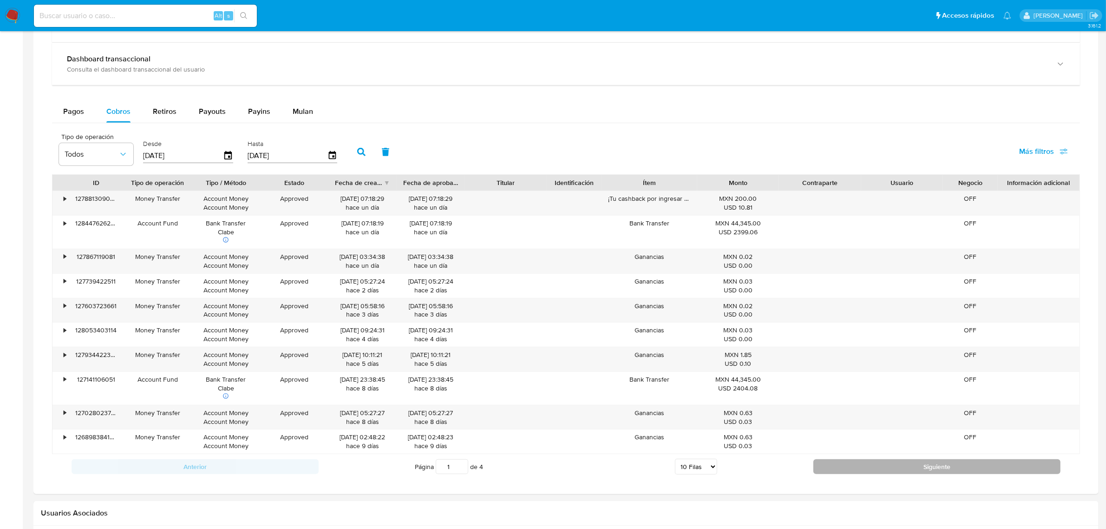
click at [713, 338] on button "Siguiente" at bounding box center [937, 466] width 247 height 15
type input "2"
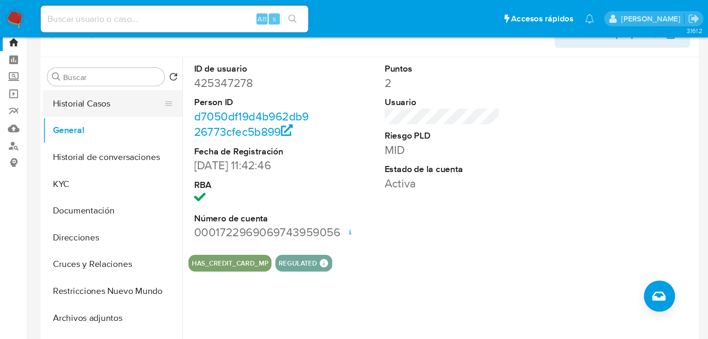
scroll to position [0, 0]
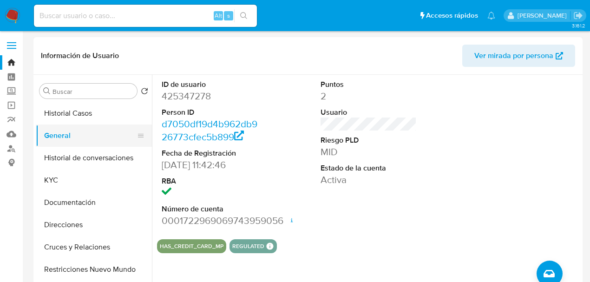
click at [63, 136] on button "General" at bounding box center [90, 136] width 109 height 22
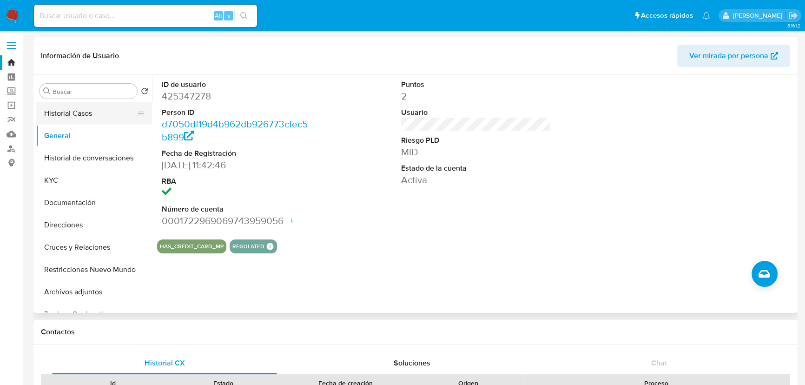
click at [94, 112] on button "Historial Casos" at bounding box center [90, 113] width 109 height 22
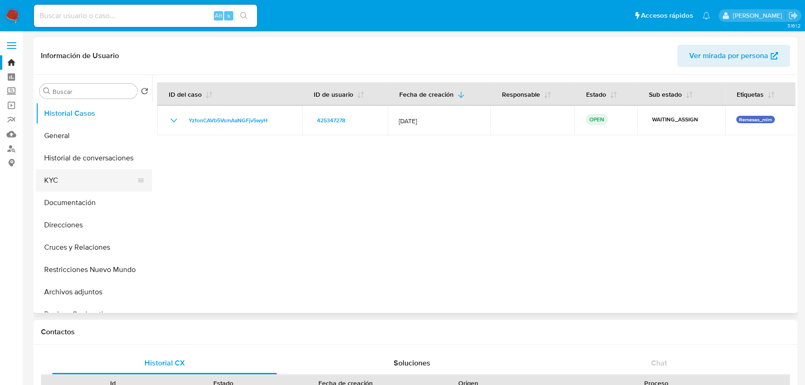
click at [58, 182] on button "KYC" at bounding box center [90, 180] width 109 height 22
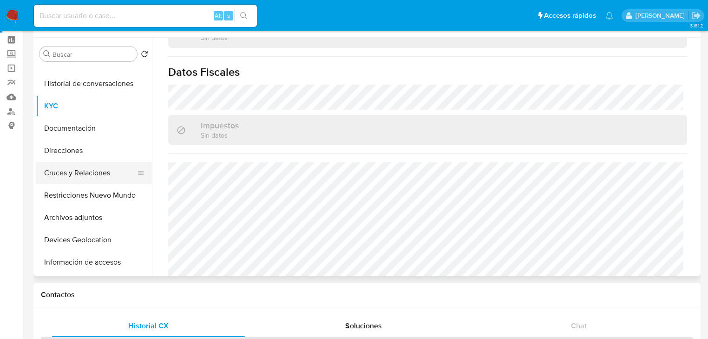
scroll to position [74, 0]
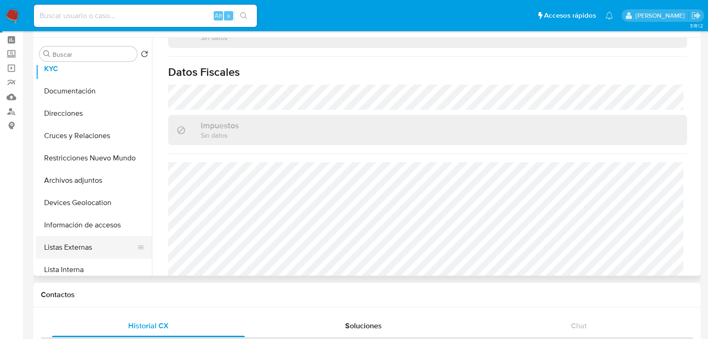
drag, startPoint x: 83, startPoint y: 251, endPoint x: 93, endPoint y: 246, distance: 11.7
click at [83, 251] on button "Listas Externas" at bounding box center [90, 247] width 109 height 22
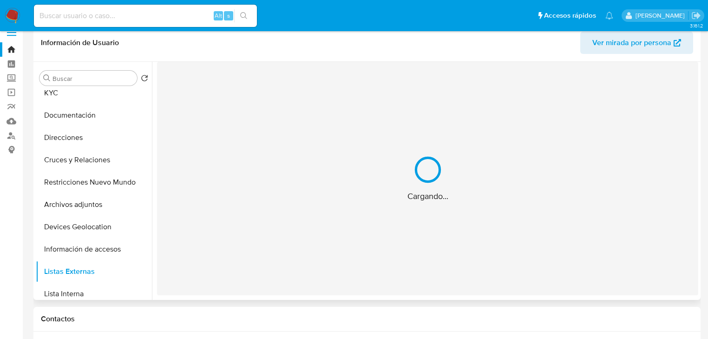
scroll to position [0, 0]
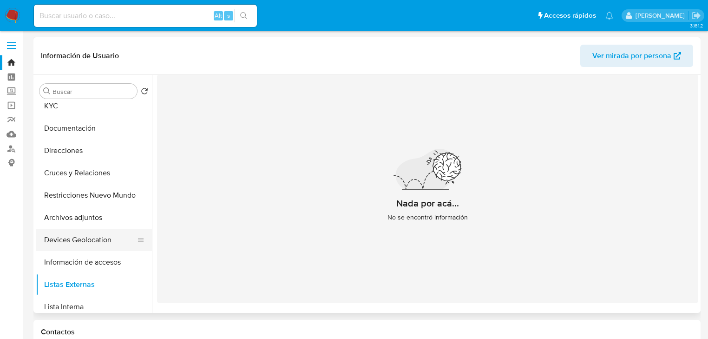
click at [117, 238] on button "Devices Geolocation" at bounding box center [90, 240] width 109 height 22
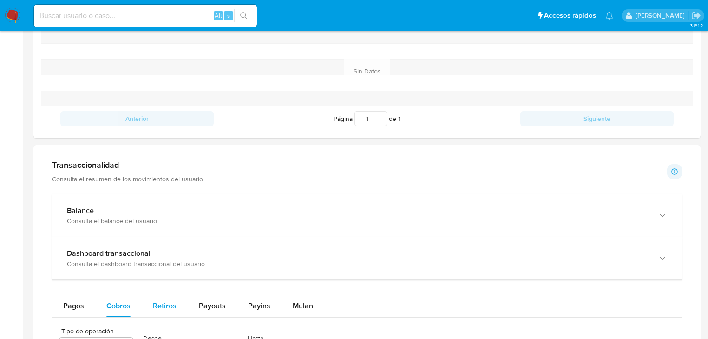
scroll to position [409, 0]
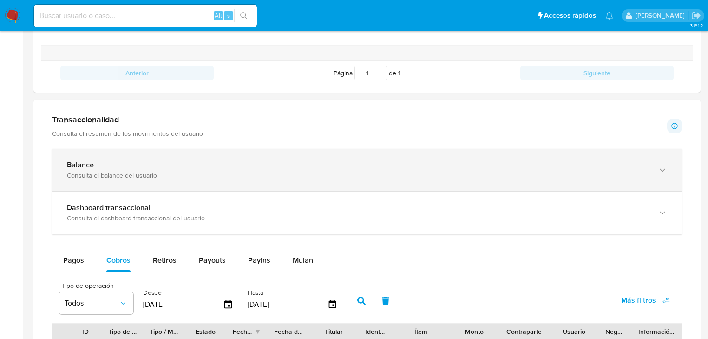
click at [119, 170] on div "Balance Consulta el balance del usuario" at bounding box center [358, 169] width 582 height 19
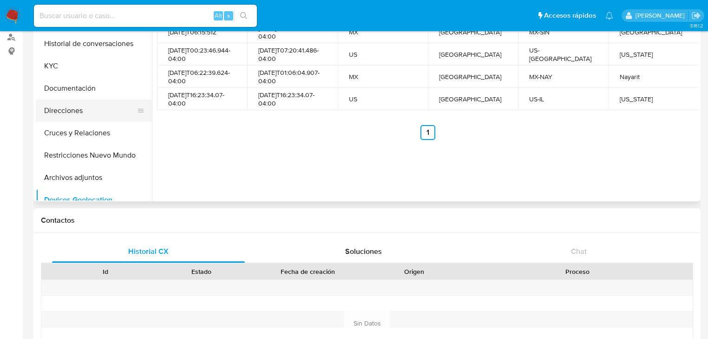
scroll to position [0, 0]
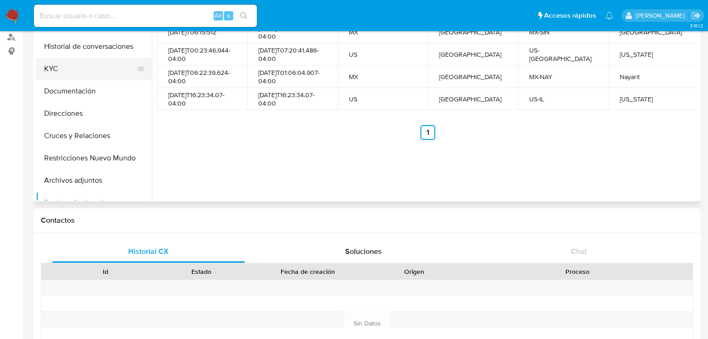
click at [54, 65] on button "KYC" at bounding box center [90, 69] width 109 height 22
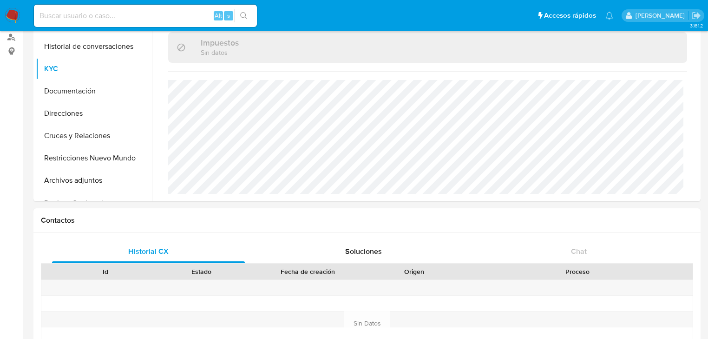
scroll to position [587, 0]
click at [86, 97] on button "Documentación" at bounding box center [90, 91] width 109 height 22
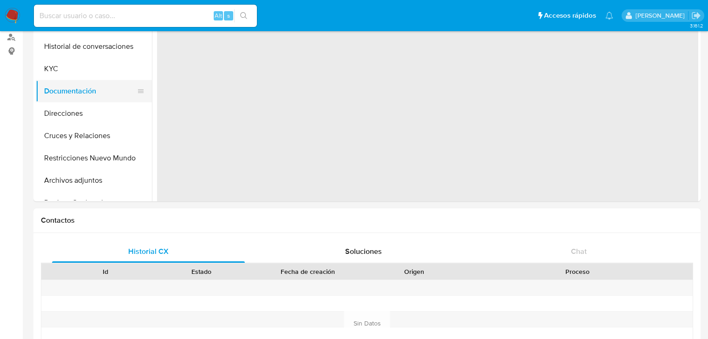
scroll to position [0, 0]
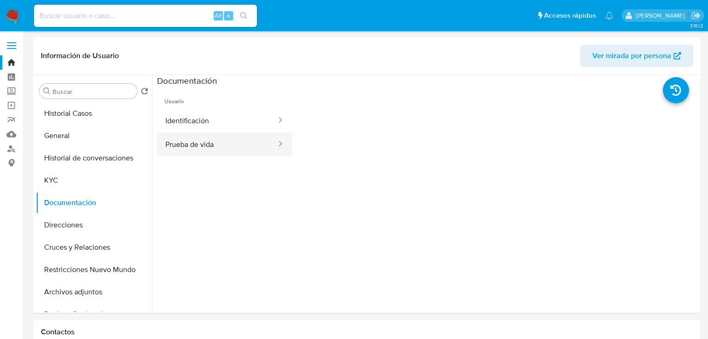
click at [197, 138] on button "Prueba de vida" at bounding box center [217, 144] width 120 height 24
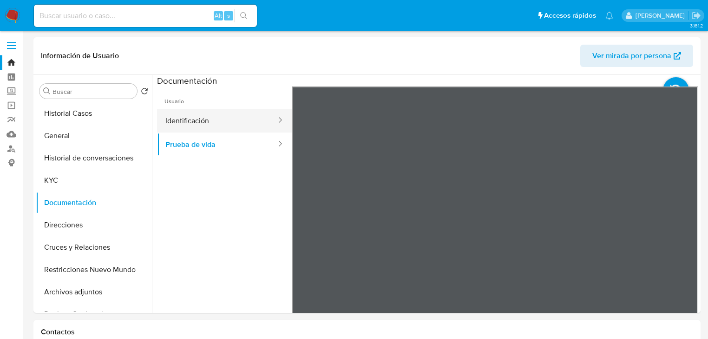
click at [219, 128] on button "Identificación" at bounding box center [217, 121] width 120 height 24
